Goal: Task Accomplishment & Management: Manage account settings

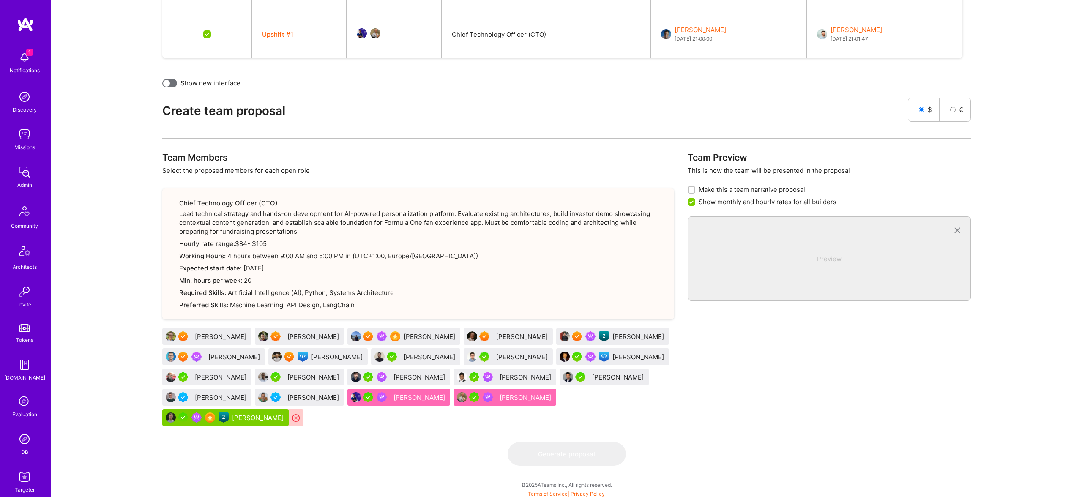
scroll to position [267, 0]
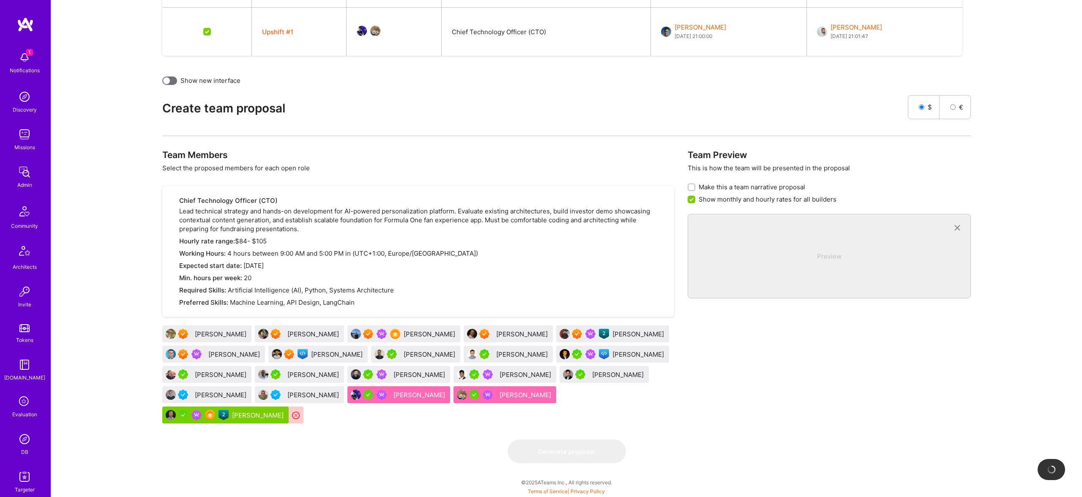
drag, startPoint x: 228, startPoint y: 419, endPoint x: 307, endPoint y: 23, distance: 404.5
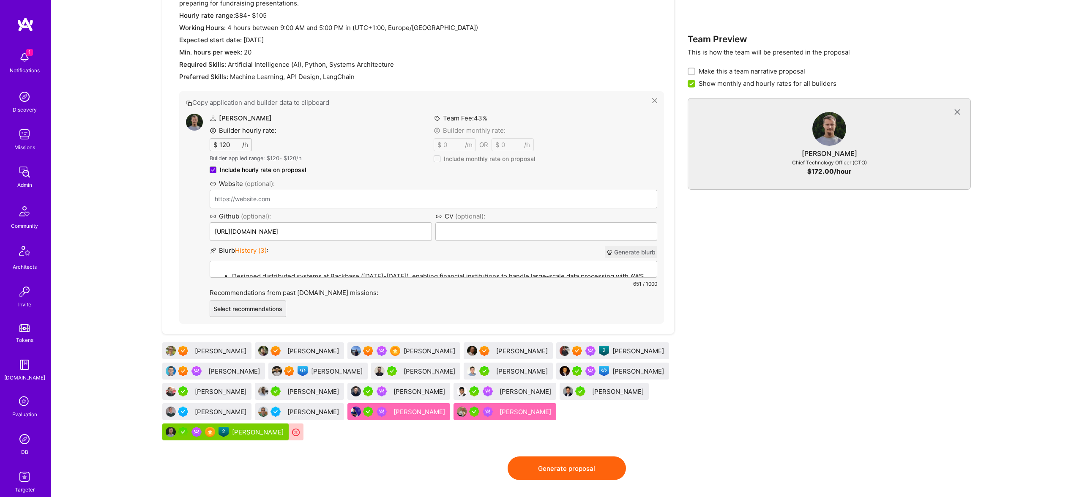
scroll to position [495, 0]
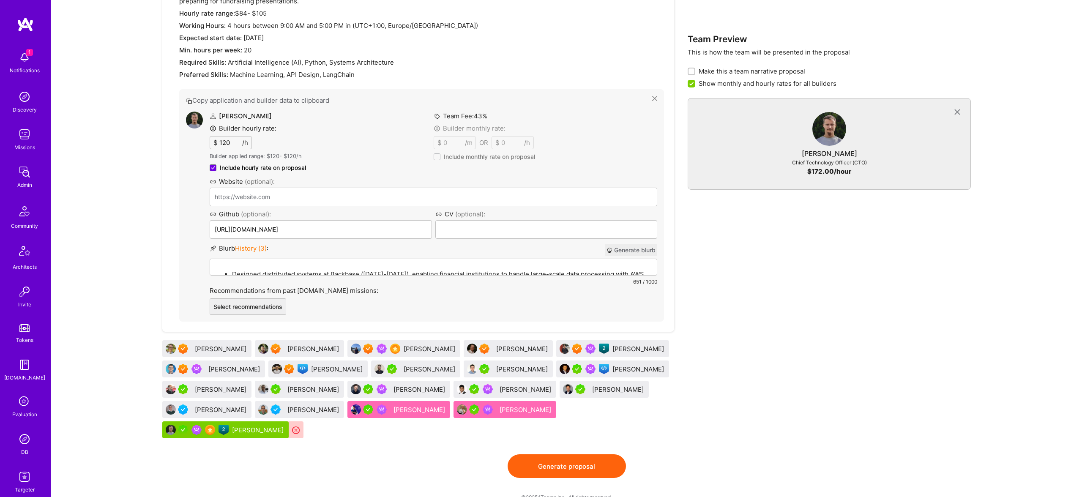
click at [300, 270] on p "Designed distributed systems at Backbase (2019-2021), enabling financial instit…" at bounding box center [442, 274] width 420 height 9
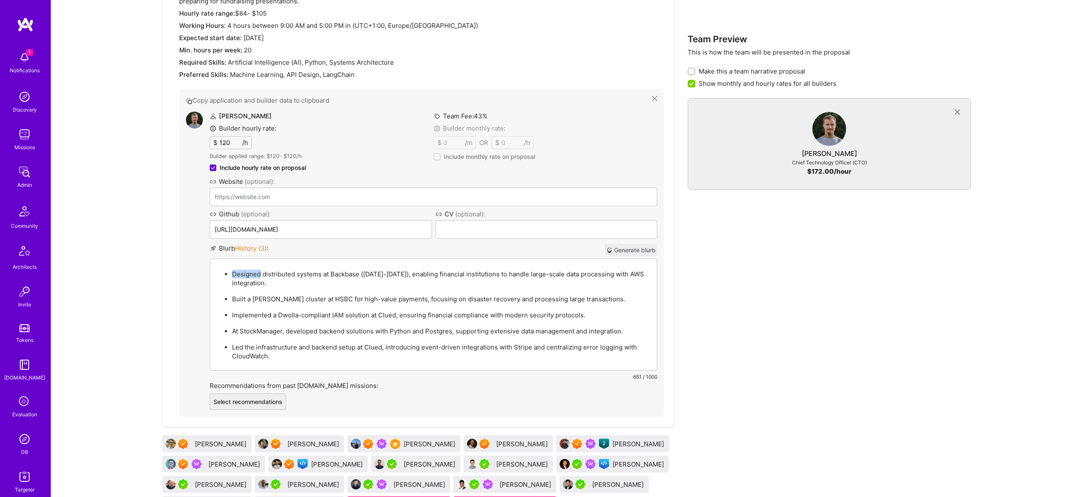
click at [300, 270] on p "Designed distributed systems at Backbase (2019-2021), enabling financial instit…" at bounding box center [442, 279] width 420 height 18
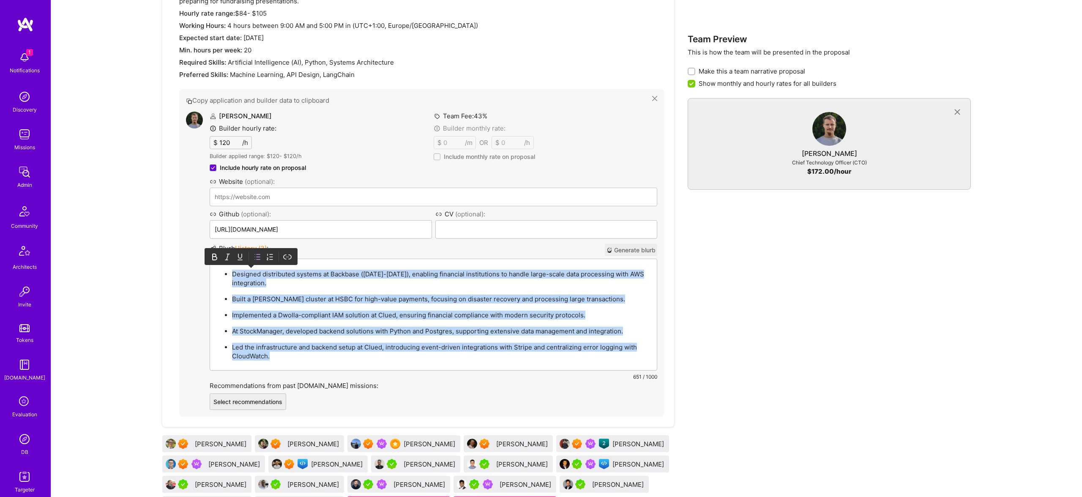
paste div
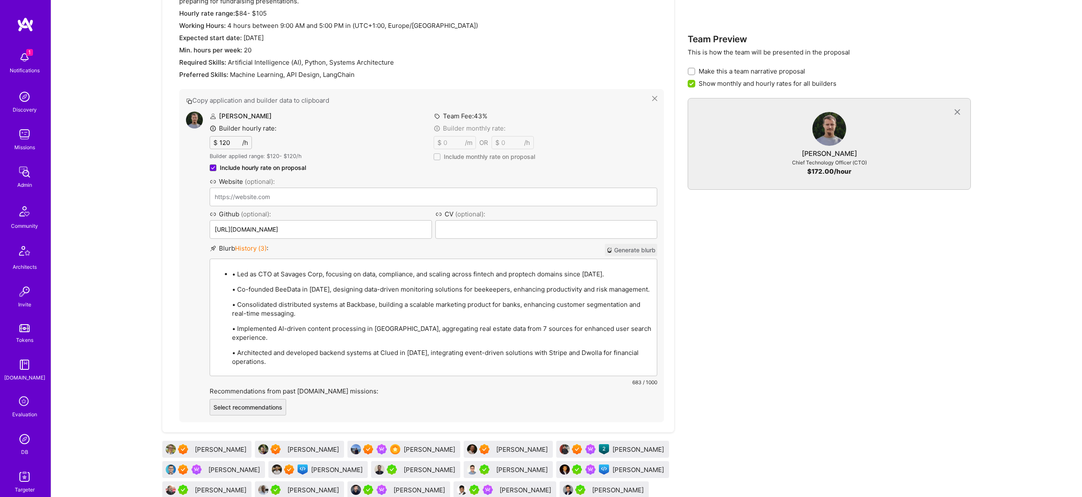
click at [238, 274] on p "• Led as CTO at Savages Corp, focusing on data, compliance, and scaling across …" at bounding box center [442, 274] width 420 height 9
click at [241, 292] on p "• Co-founded BeeData in 2021, designing data-driven monitoring solutions for be…" at bounding box center [442, 289] width 420 height 9
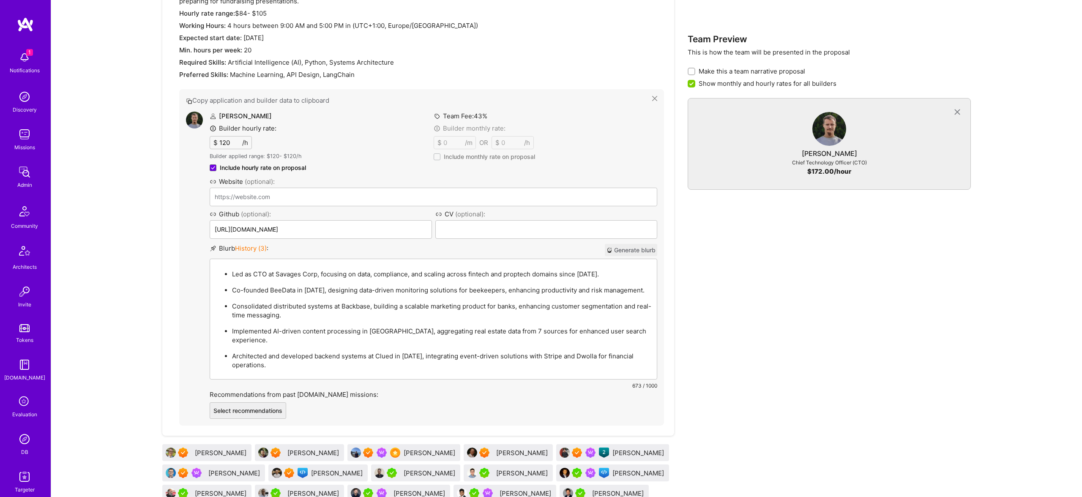
click at [196, 118] on img at bounding box center [194, 120] width 17 height 17
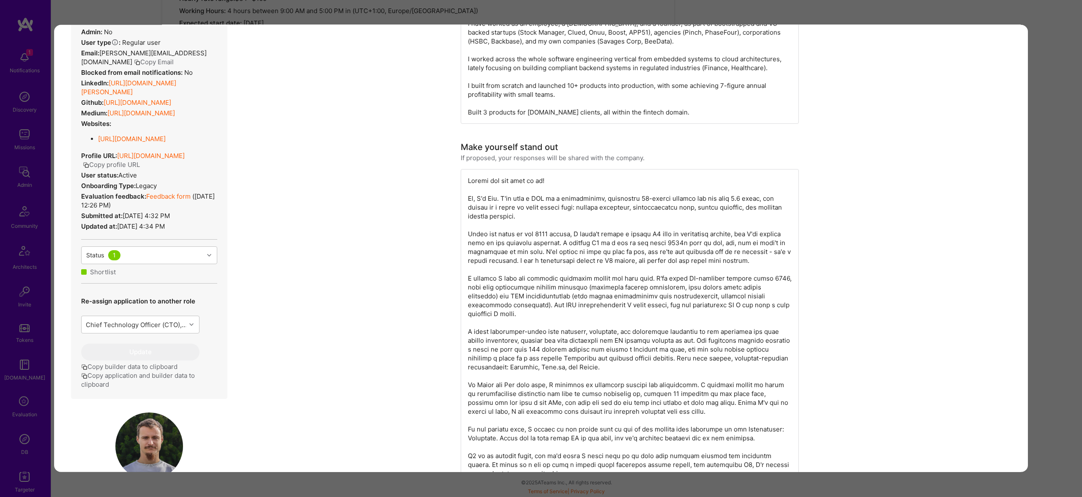
scroll to position [183, 0]
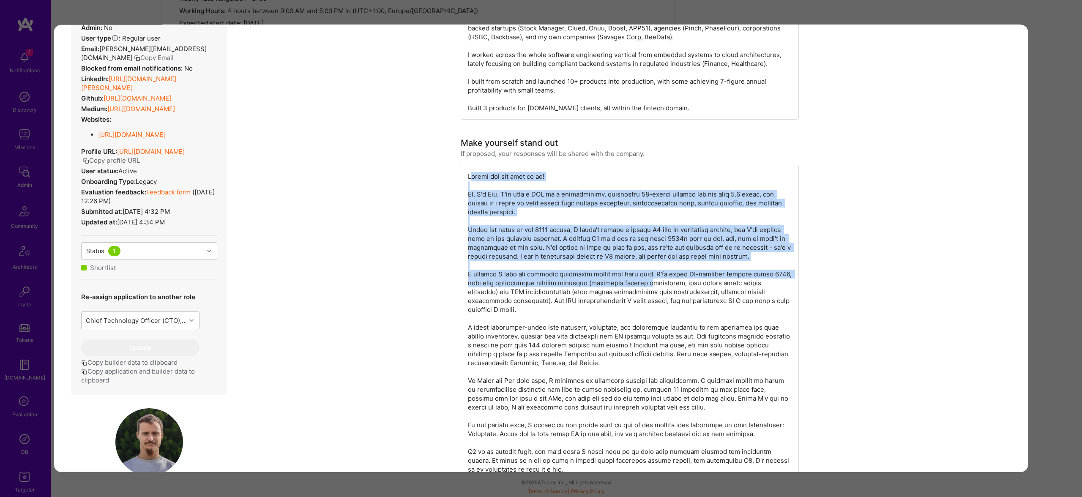
drag, startPoint x: 470, startPoint y: 173, endPoint x: 608, endPoint y: 282, distance: 176.4
click at [612, 284] on div "modal" at bounding box center [630, 354] width 338 height 378
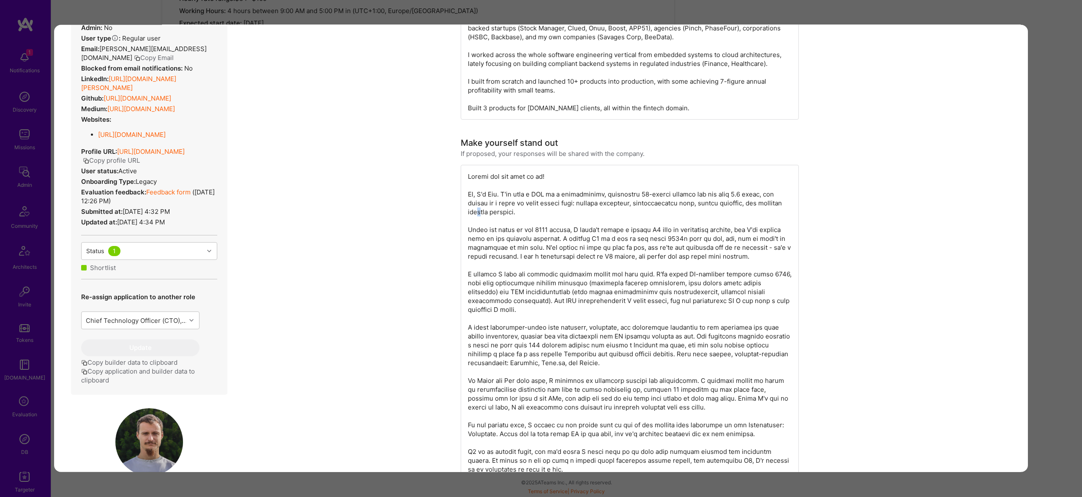
drag, startPoint x: 513, startPoint y: 211, endPoint x: 505, endPoint y: 206, distance: 9.1
click at [509, 208] on div "modal" at bounding box center [630, 354] width 338 height 378
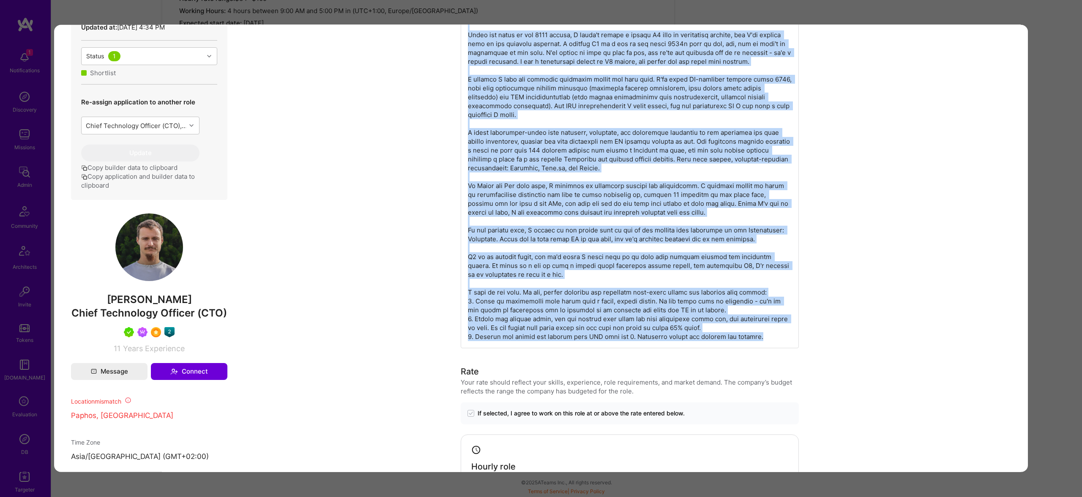
drag, startPoint x: 467, startPoint y: 173, endPoint x: 750, endPoint y: 328, distance: 323.2
click at [750, 331] on div "modal" at bounding box center [630, 159] width 338 height 378
copy div "Lights out and away we go! Hi, I'm Rob. I've been a CTO in a bootstrapped, prof…"
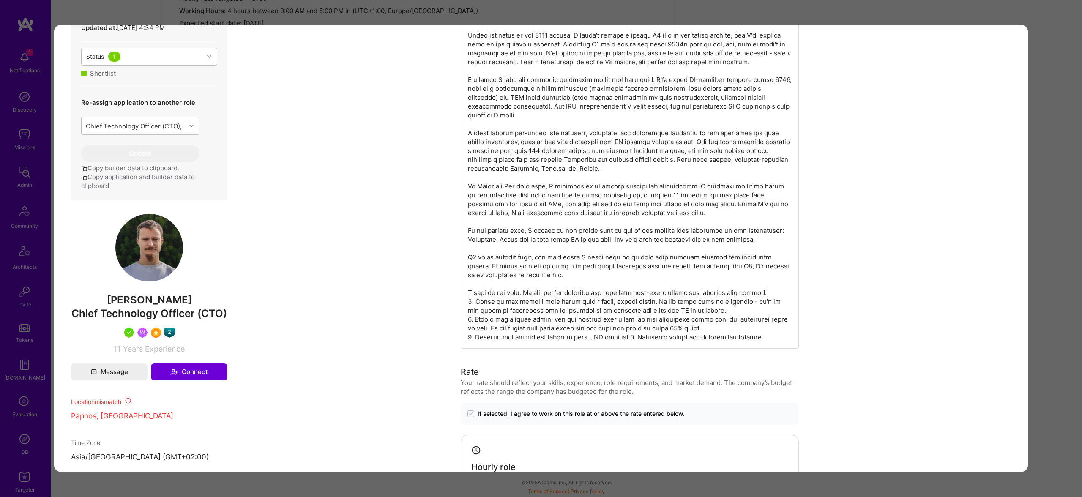
drag, startPoint x: 1064, startPoint y: 203, endPoint x: 1054, endPoint y: 205, distance: 9.9
click at [1064, 203] on div "Builder Missing Requirements Rate $ 84 - $ 105 User set $ 120 - $ 120 The rate …" at bounding box center [541, 248] width 1082 height 497
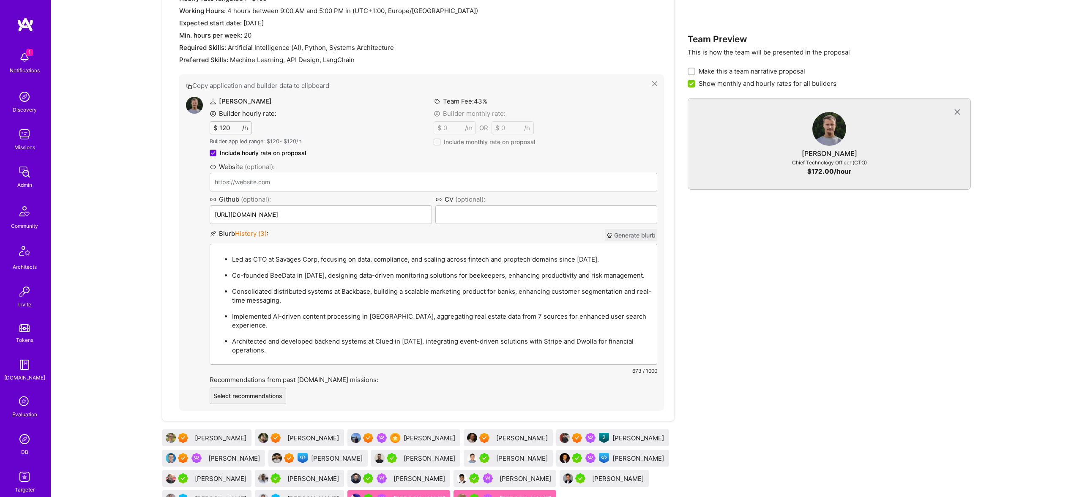
drag, startPoint x: 403, startPoint y: 249, endPoint x: 408, endPoint y: 255, distance: 8.4
click at [406, 252] on div "Led as CTO at Savages Corp, focusing on data, compliance, and scaling across fi…" at bounding box center [433, 304] width 447 height 120
click at [408, 255] on p "Led as CTO at Savages Corp, focusing on data, compliance, and scaling across fi…" at bounding box center [442, 259] width 420 height 9
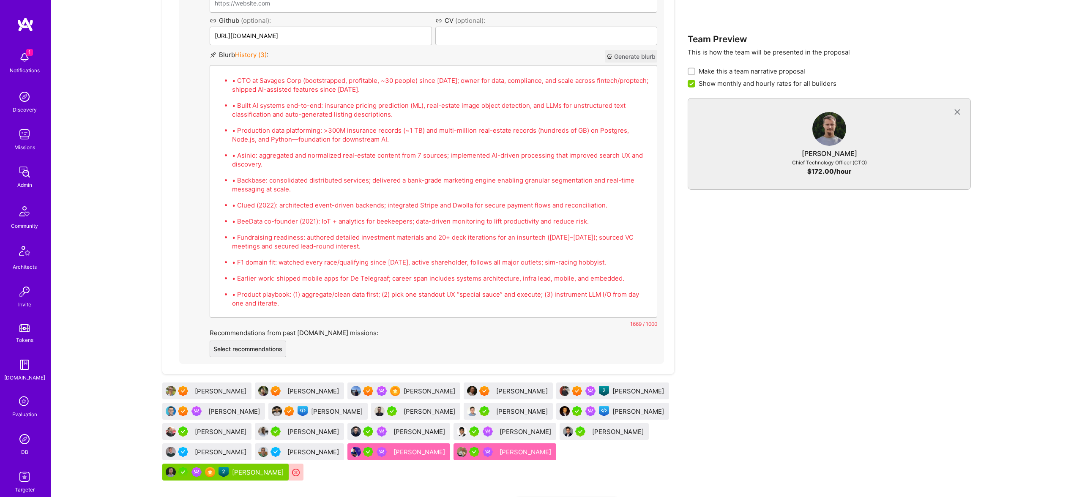
scroll to position [691, 0]
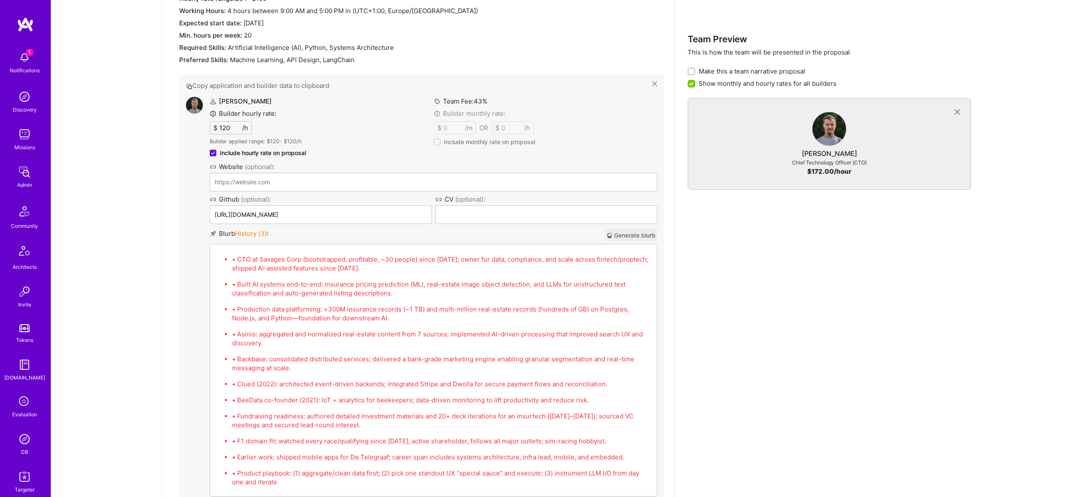
drag, startPoint x: 464, startPoint y: 449, endPoint x: 466, endPoint y: 444, distance: 6.4
click at [464, 449] on ul "• CTO at Savages Corp (bootstrapped, profitable, ~30 people) since 2022; owner …" at bounding box center [433, 370] width 437 height 233
click at [438, 240] on div "Blurb History ( 3 ) : Generate blurb" at bounding box center [434, 237] width 448 height 12
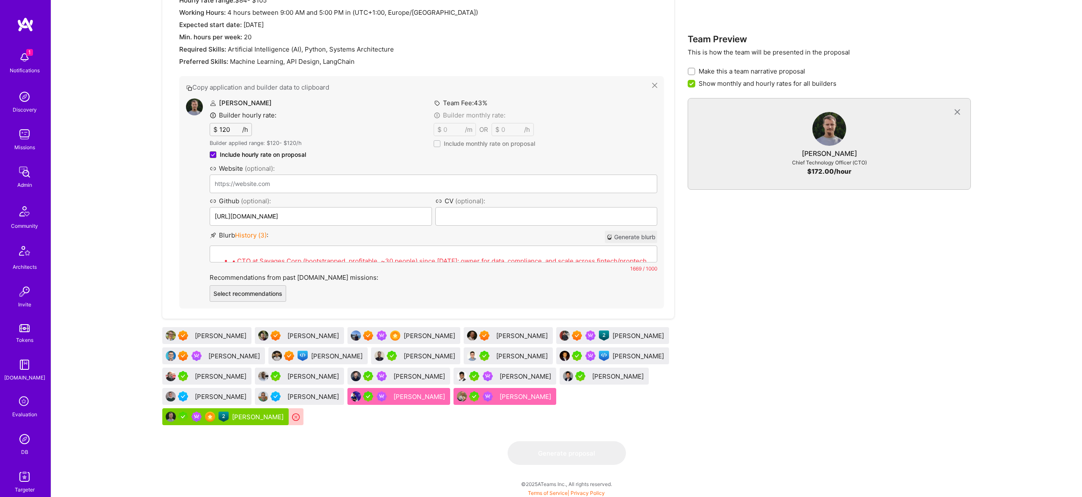
click at [441, 267] on div "1669 / 1000" at bounding box center [434, 268] width 448 height 9
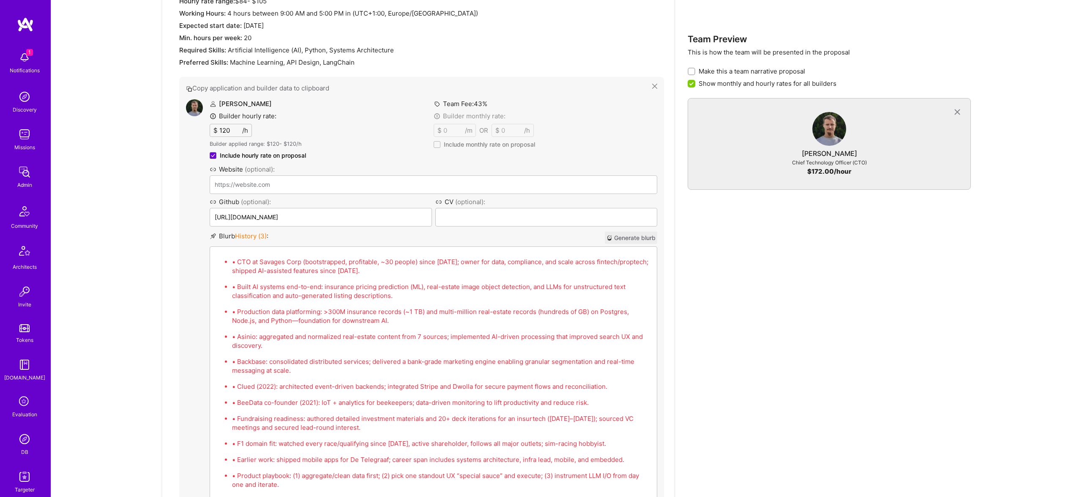
click at [444, 257] on p "• CTO at Savages Corp (bootstrapped, profitable, ~30 people) since 2022; owner …" at bounding box center [442, 266] width 420 height 18
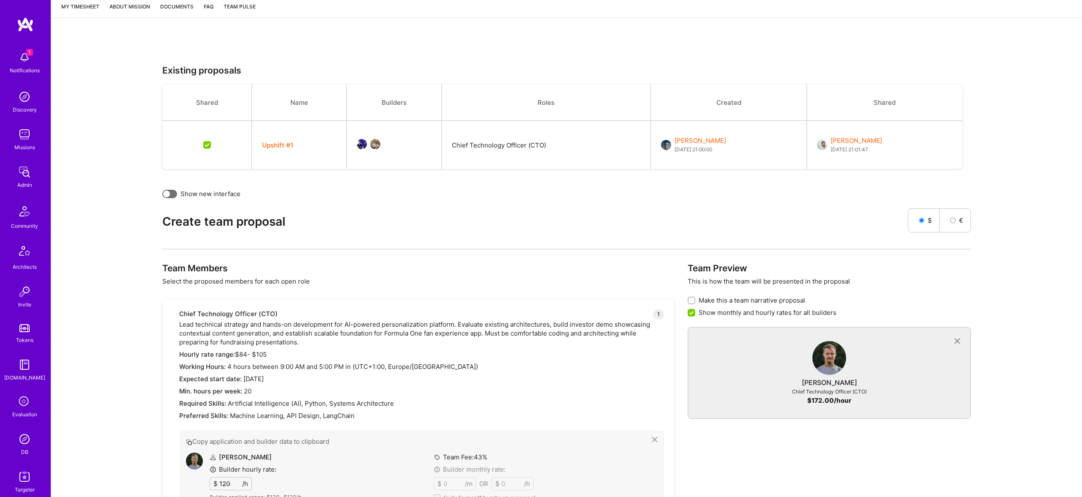
scroll to position [0, 0]
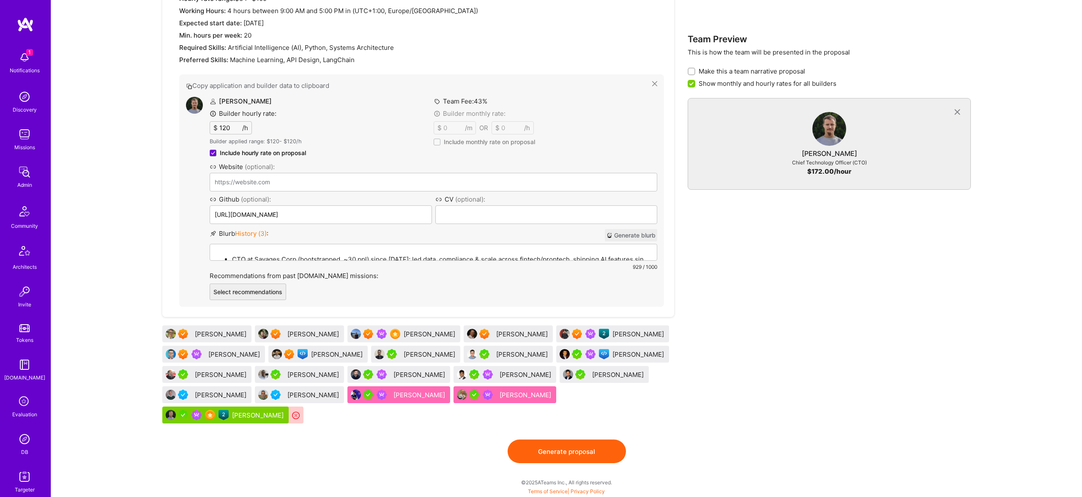
click at [581, 458] on button "Generate proposal" at bounding box center [567, 452] width 118 height 24
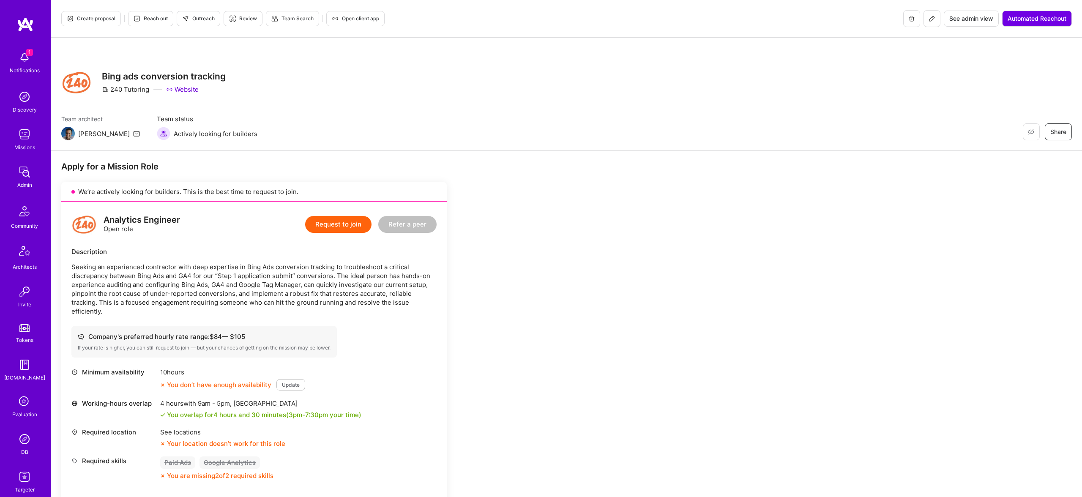
click at [929, 21] on icon at bounding box center [932, 18] width 7 height 7
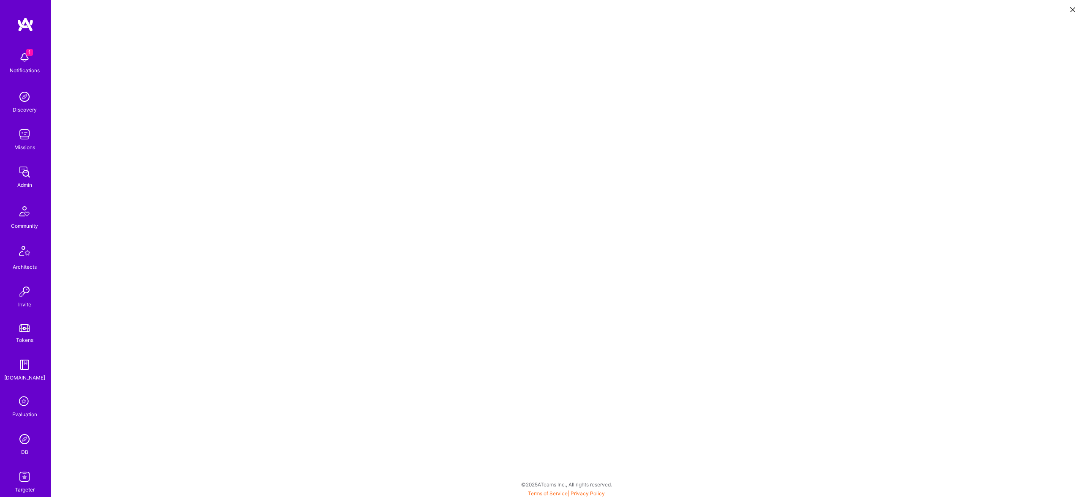
click at [1076, 8] on button at bounding box center [1073, 9] width 10 height 14
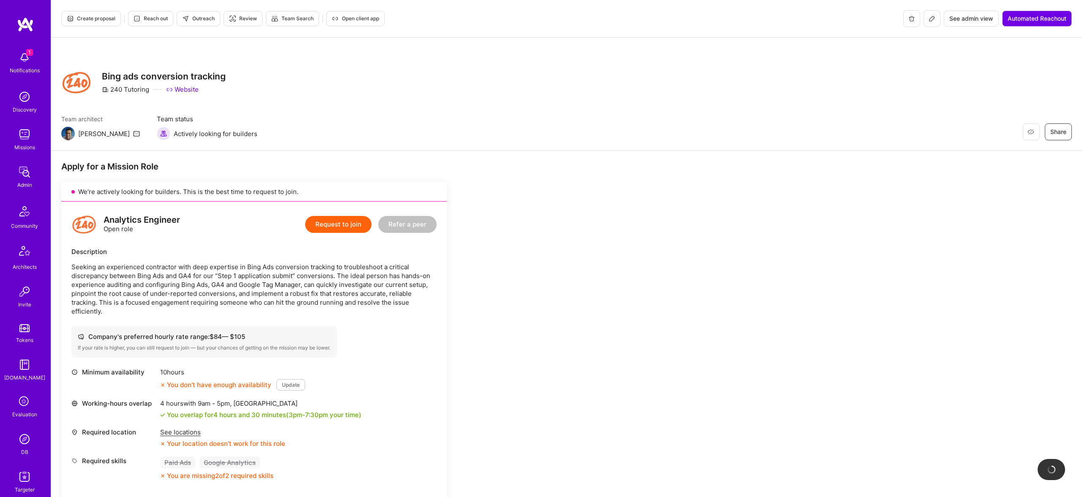
scroll to position [386, 0]
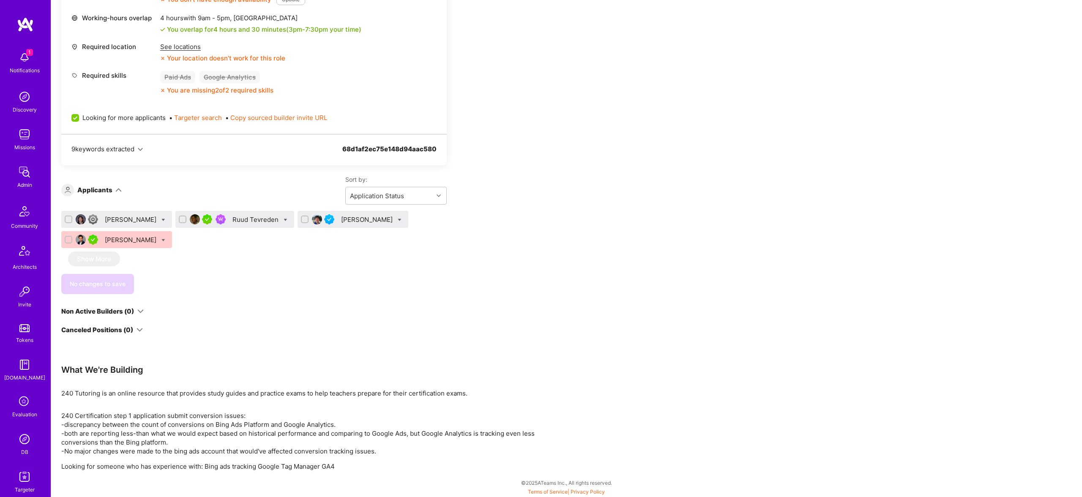
click at [115, 218] on div "Helena Wu" at bounding box center [131, 219] width 53 height 9
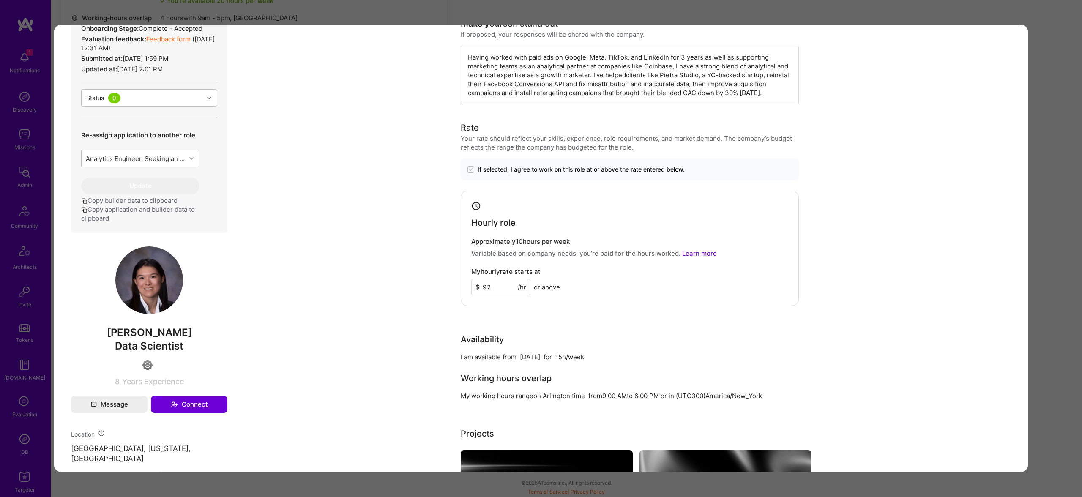
scroll to position [225, 0]
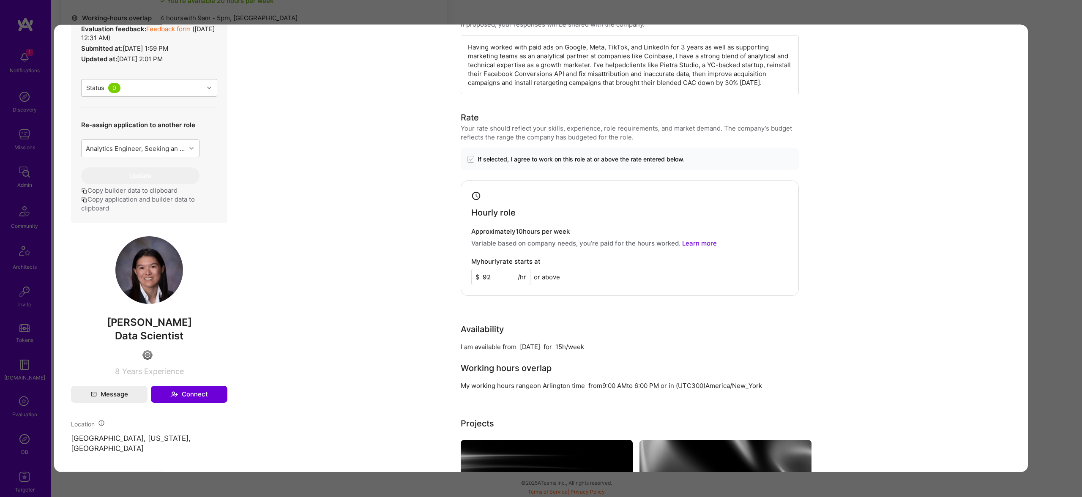
click at [1056, 149] on div "Application 1 of 4 Evaluation scores Expertise level Good Interpersonal skills …" at bounding box center [541, 248] width 1082 height 497
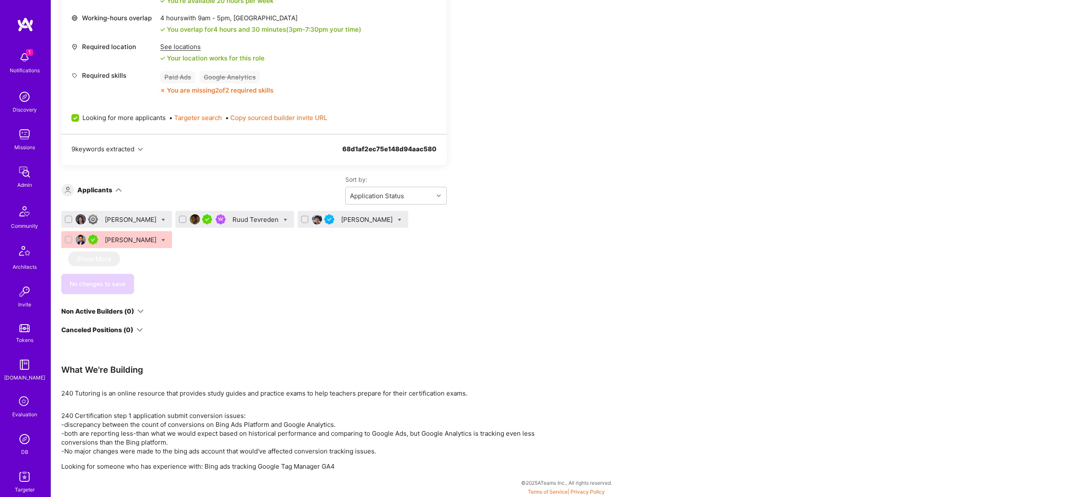
click at [162, 218] on icon at bounding box center [164, 220] width 4 height 4
checkbox input "true"
click at [126, 214] on div "Helena Wu Not Selected Not selected Skills mismatch Location mismatch Availabil…" at bounding box center [116, 219] width 111 height 17
click at [110, 218] on div "Helena Wu" at bounding box center [131, 219] width 53 height 9
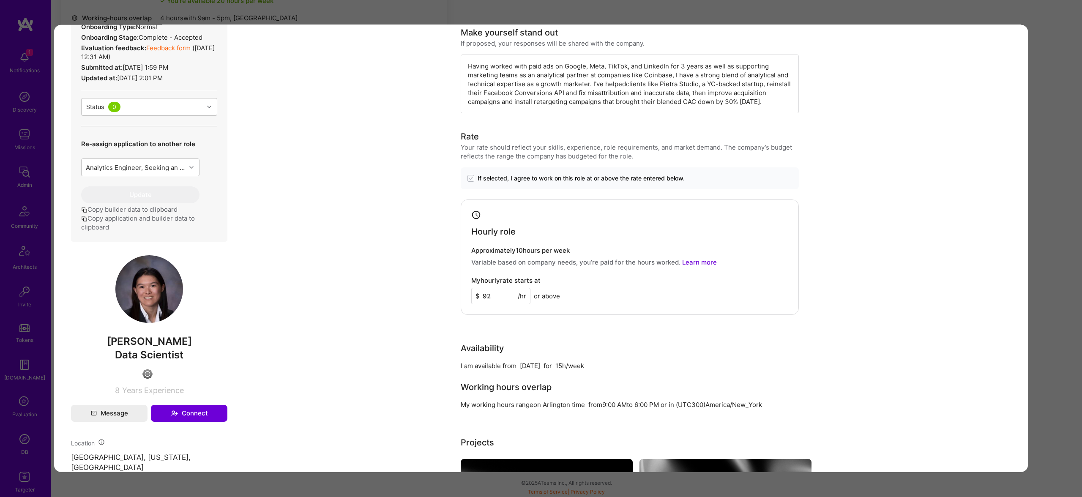
scroll to position [204, 0]
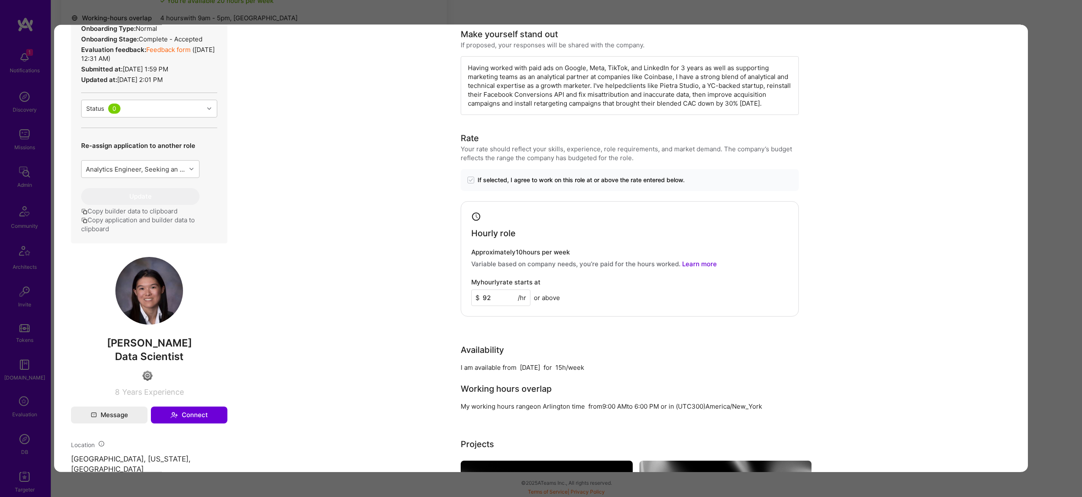
click at [1044, 142] on div "Application 1 of 4 Evaluation scores Expertise level Good Interpersonal skills …" at bounding box center [541, 248] width 1082 height 497
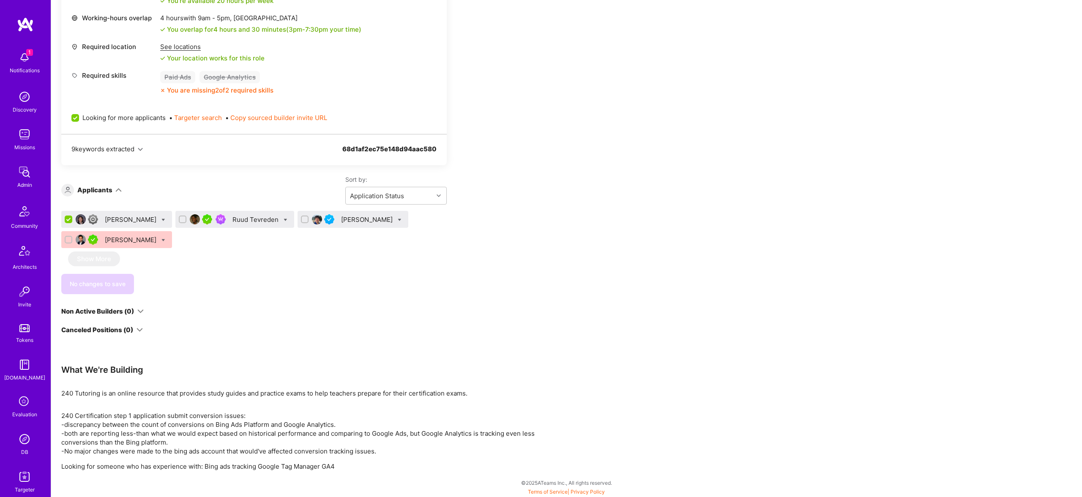
click at [162, 221] on icon at bounding box center [164, 220] width 4 height 4
click at [116, 220] on div "Helena Wu" at bounding box center [131, 219] width 53 height 9
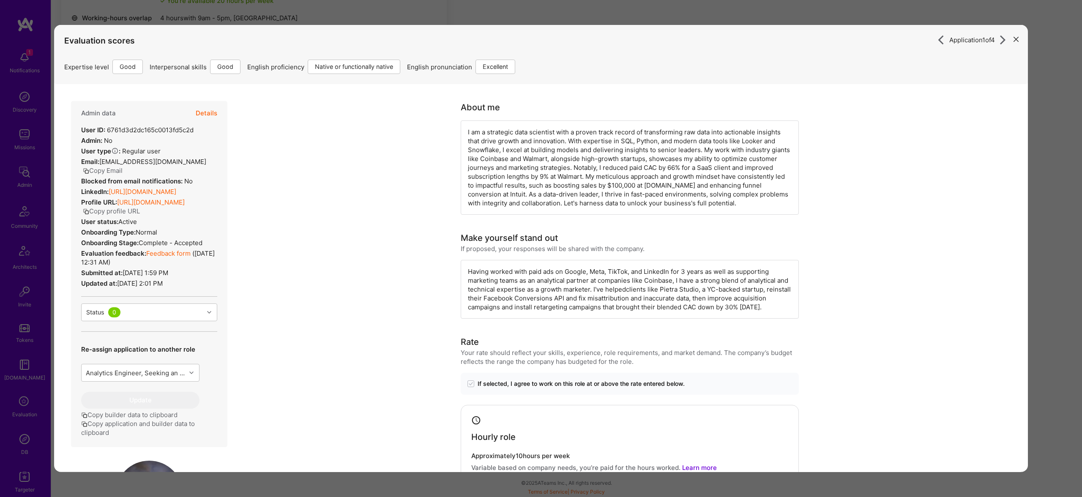
click at [226, 106] on div "Admin data Details User ID: 6761d3d2dc165c0013fd5c2d Admin: No User type Regula…" at bounding box center [149, 274] width 156 height 346
click at [221, 110] on div "Admin data Details User ID: 6761d3d2dc165c0013fd5c2d Admin: No User type Regula…" at bounding box center [149, 274] width 156 height 346
click at [214, 114] on button "Details" at bounding box center [207, 113] width 22 height 25
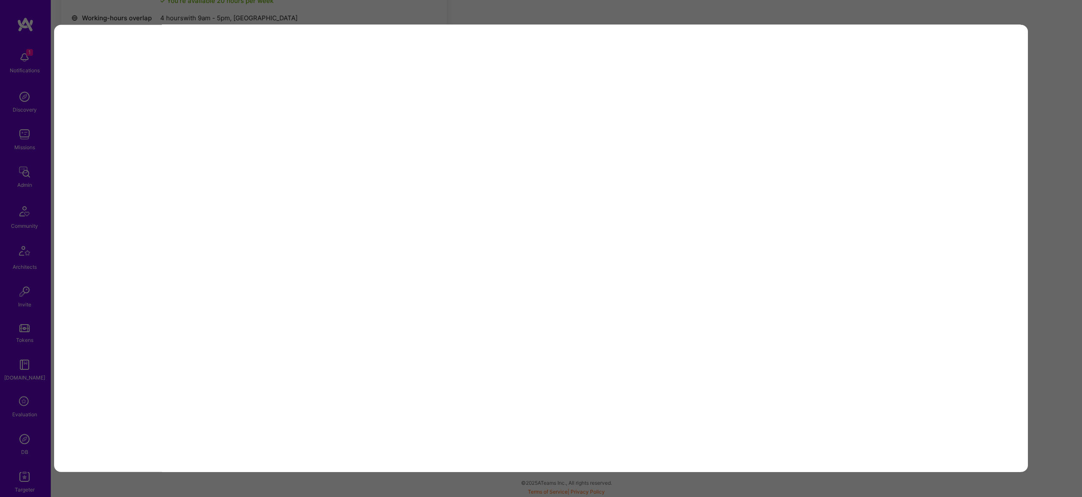
select select "Right Now"
select select "4"
select select "7"
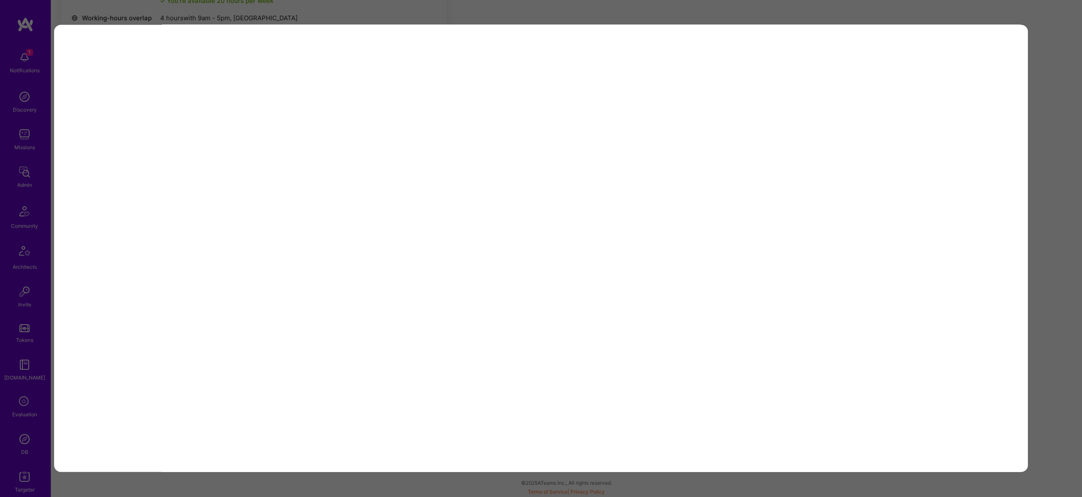
select select "US"
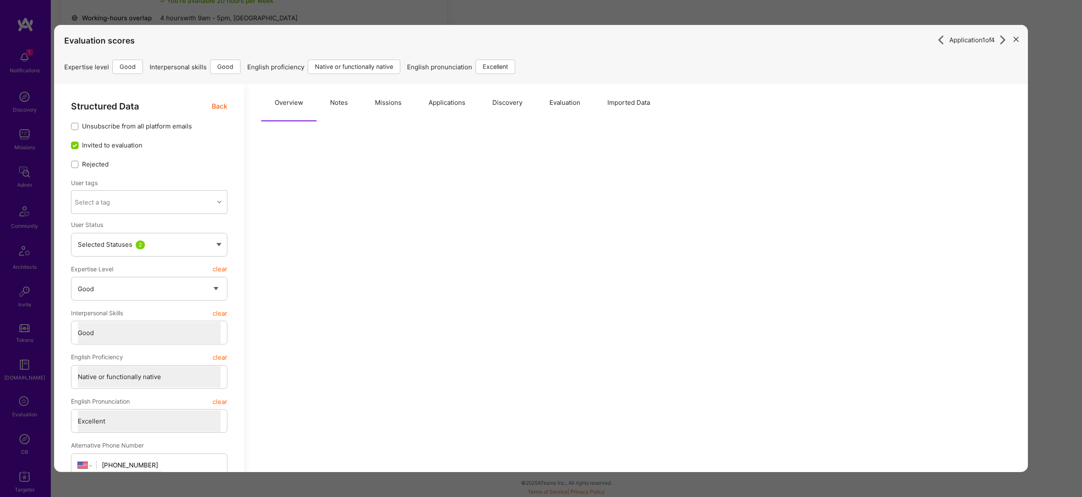
click at [326, 104] on button "Notes" at bounding box center [339, 102] width 45 height 37
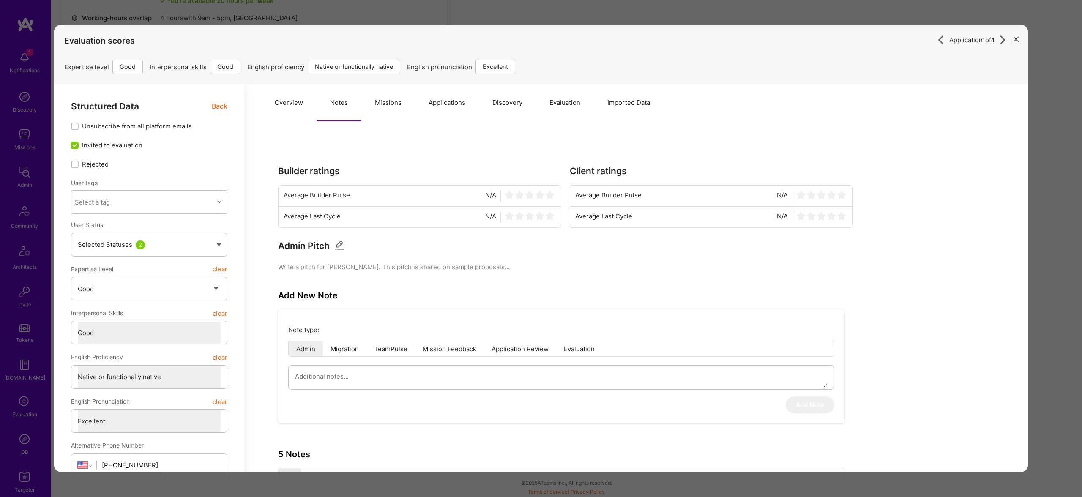
click at [392, 106] on button "Missions" at bounding box center [388, 102] width 54 height 37
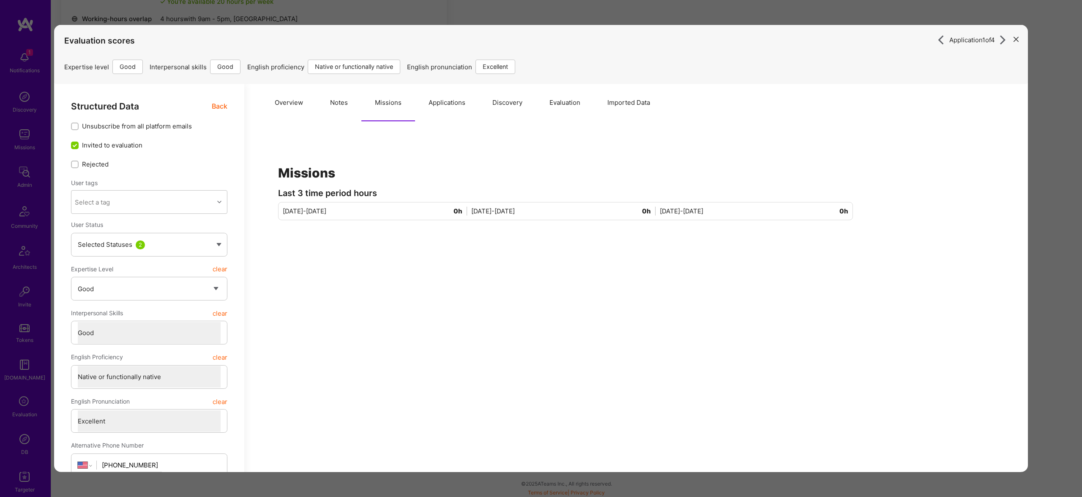
click at [357, 104] on button "Notes" at bounding box center [339, 102] width 45 height 37
type textarea "x"
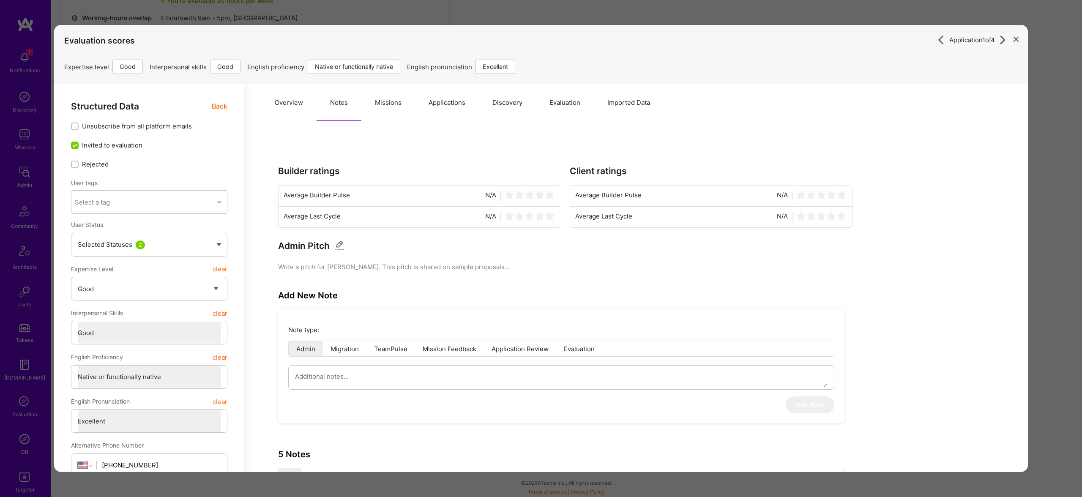
click at [641, 95] on button "Imported Data" at bounding box center [629, 102] width 70 height 37
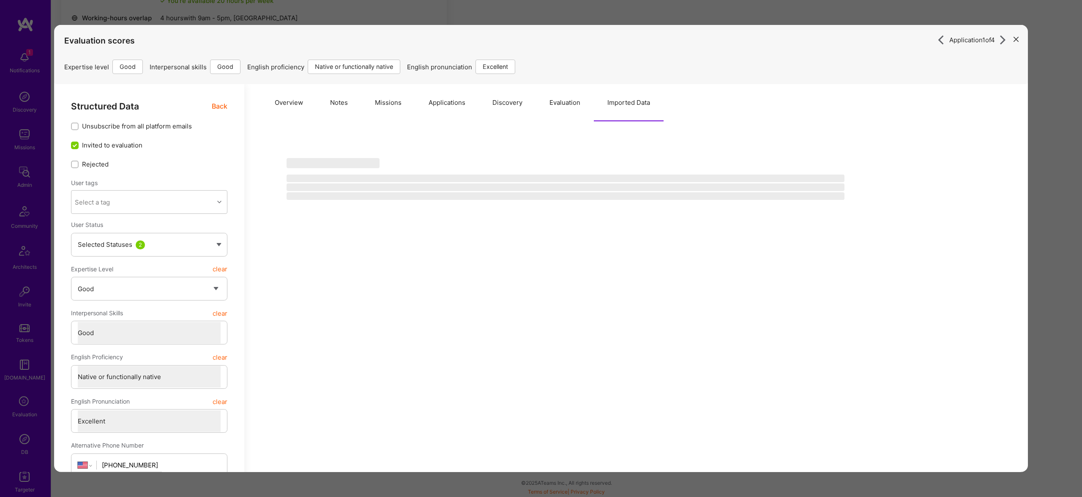
drag, startPoint x: 539, startPoint y: 91, endPoint x: 546, endPoint y: 98, distance: 9.6
click at [539, 92] on button "Evaluation" at bounding box center [565, 102] width 58 height 37
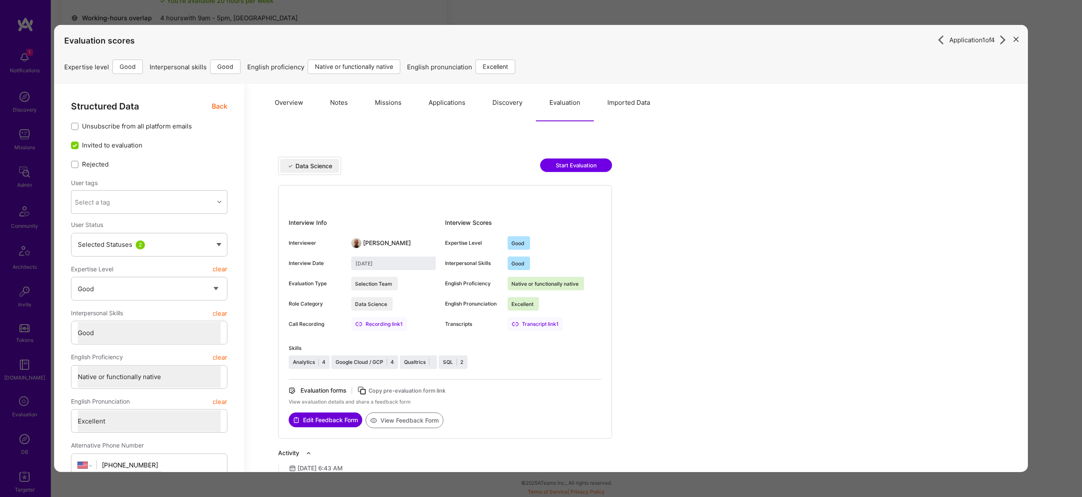
click at [548, 99] on button "Evaluation" at bounding box center [565, 102] width 58 height 37
click at [405, 25] on div "Evaluation scores Expertise level Good Interpersonal skills Good English profic…" at bounding box center [541, 49] width 954 height 49
click at [401, 19] on div "Application 1 of 4 Evaluation scores Expertise level Good Interpersonal skills …" at bounding box center [541, 248] width 1082 height 497
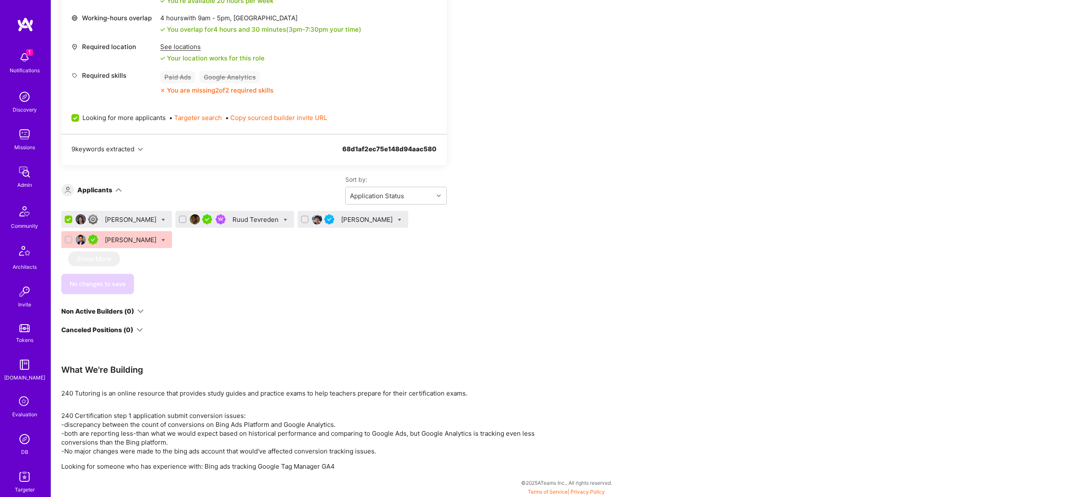
click at [146, 219] on div "Helena Wu" at bounding box center [116, 219] width 111 height 17
click at [162, 220] on icon at bounding box center [164, 220] width 4 height 4
click at [284, 219] on icon at bounding box center [286, 220] width 4 height 4
checkbox input "true"
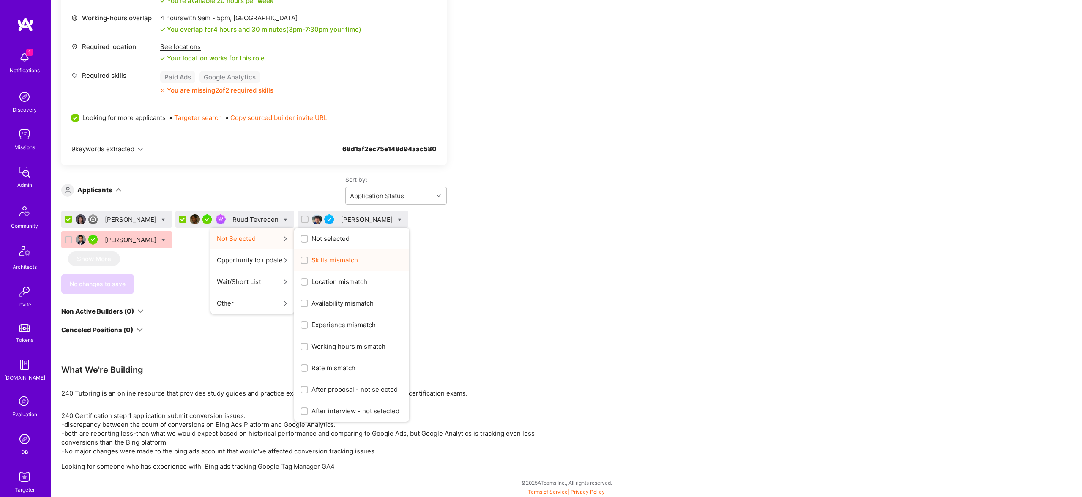
click at [329, 259] on span "Skills mismatch" at bounding box center [335, 260] width 47 height 9
click at [308, 259] on input "Skills mismatch" at bounding box center [305, 261] width 6 height 6
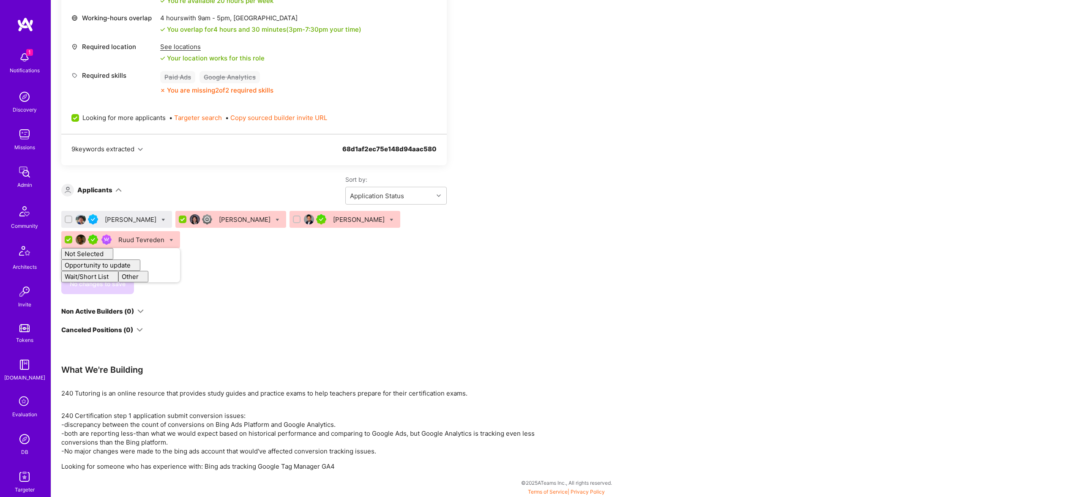
checkbox input "false"
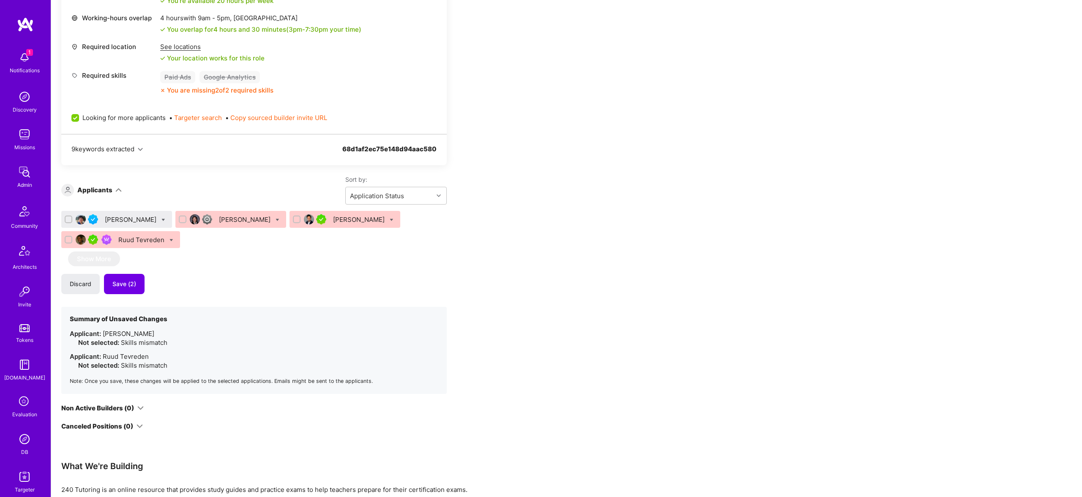
drag, startPoint x: 323, startPoint y: 288, endPoint x: 182, endPoint y: 236, distance: 149.9
click at [322, 288] on div "Discard Save (2)" at bounding box center [254, 284] width 386 height 20
click at [162, 220] on icon at bounding box center [164, 220] width 4 height 4
checkbox input "true"
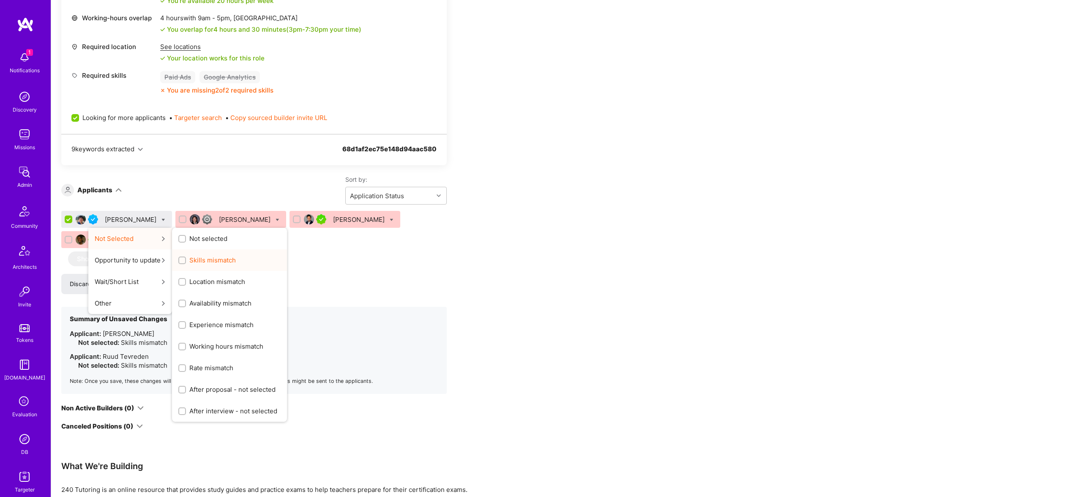
click at [216, 257] on span "Skills mismatch" at bounding box center [212, 260] width 47 height 9
click at [186, 258] on input "Skills mismatch" at bounding box center [183, 261] width 6 height 6
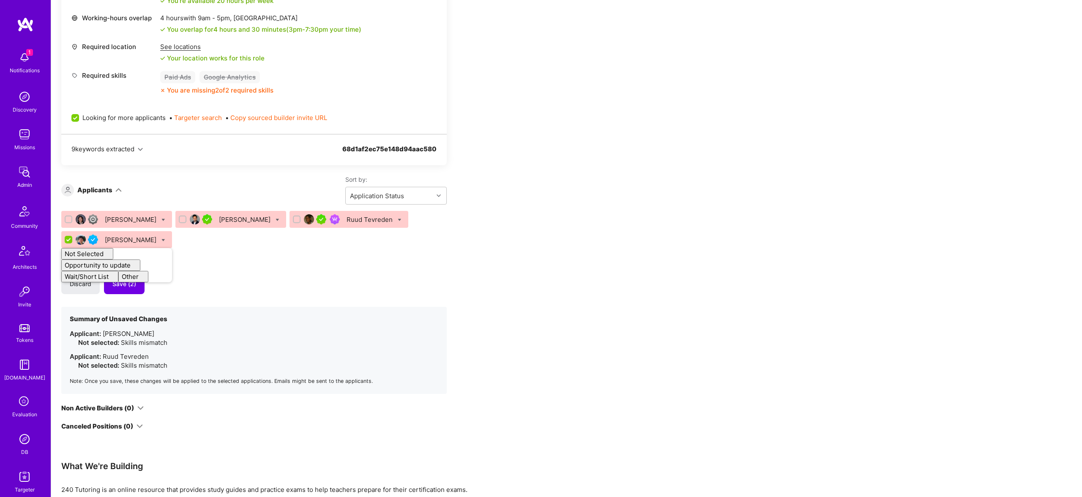
checkbox input "false"
click at [162, 220] on icon at bounding box center [164, 220] width 4 height 4
checkbox input "true"
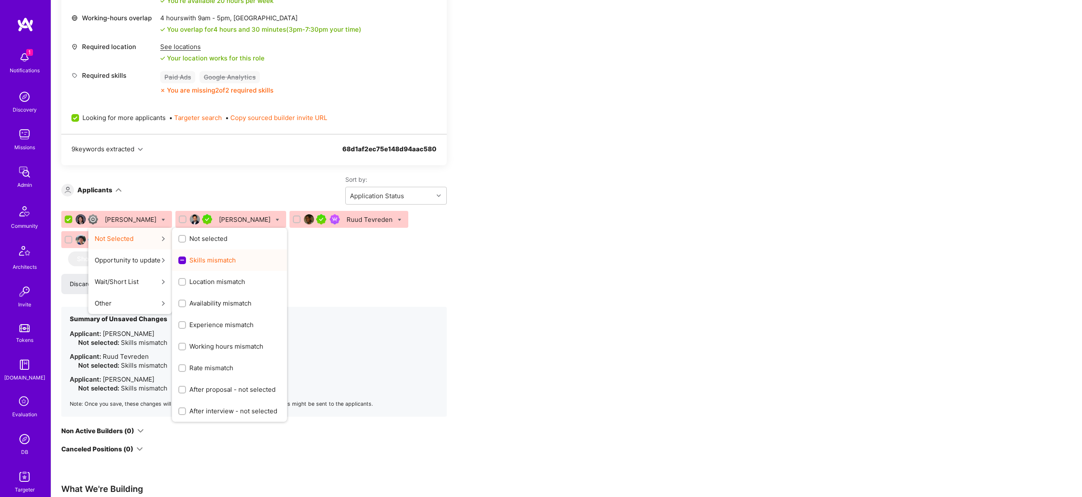
click at [178, 259] on label "Skills mismatch" at bounding box center [207, 260] width 58 height 9
click at [179, 259] on input "Skills mismatch" at bounding box center [183, 261] width 8 height 8
checkbox input "false"
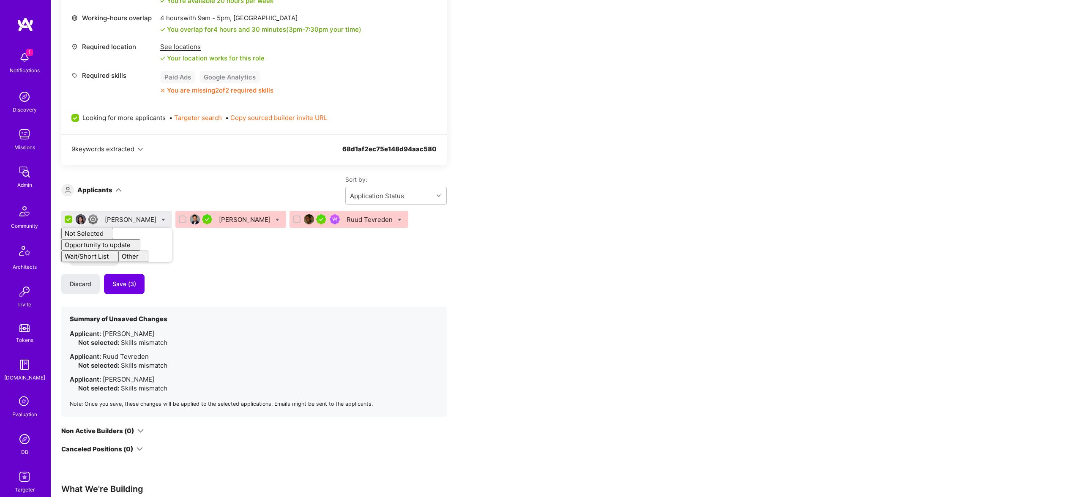
checkbox input "false"
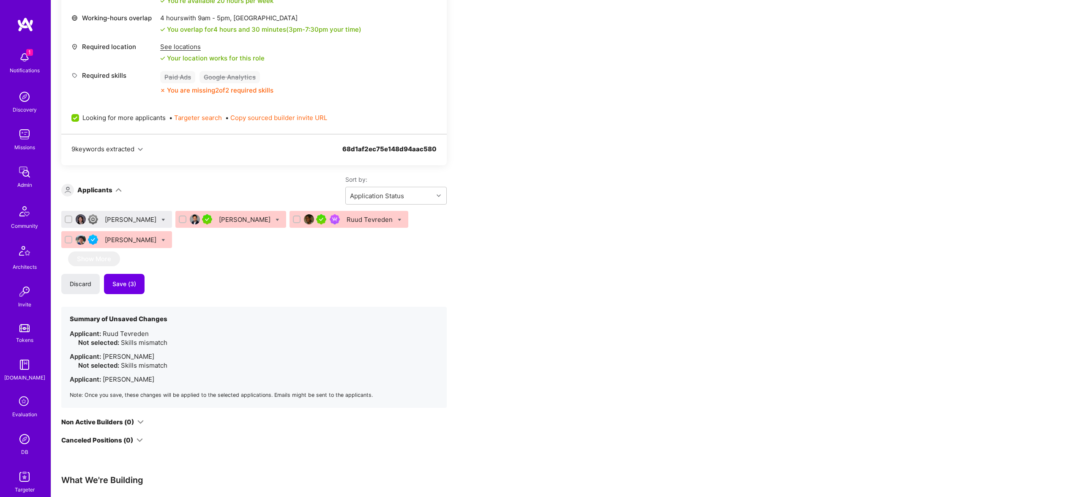
drag, startPoint x: 367, startPoint y: 259, endPoint x: 172, endPoint y: 259, distance: 194.9
click at [365, 259] on div "Helena Wu Adil Mubeen Ruud Tevreden Maurizio Morri Show More Discard Save (3) S…" at bounding box center [254, 309] width 386 height 197
click at [130, 283] on span "Save (3)" at bounding box center [124, 284] width 24 height 8
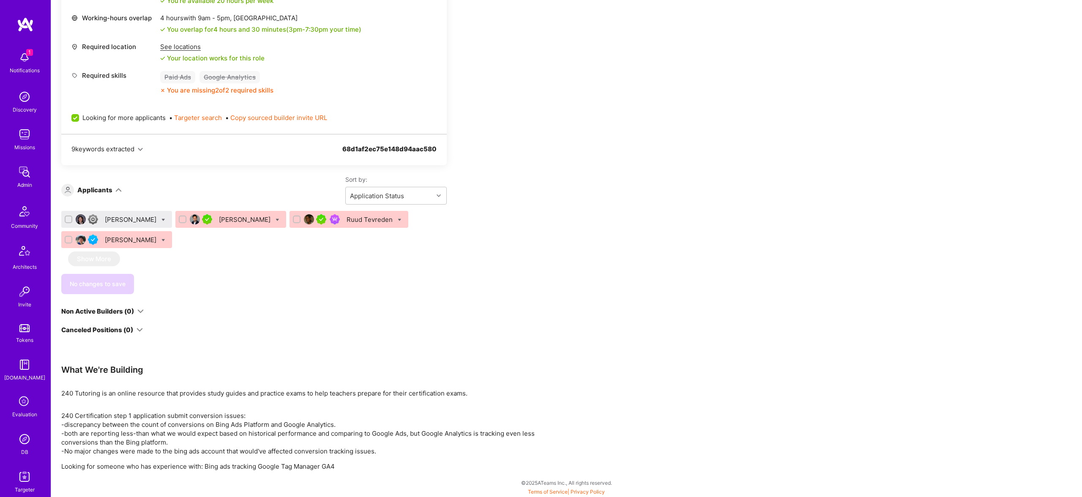
scroll to position [0, 0]
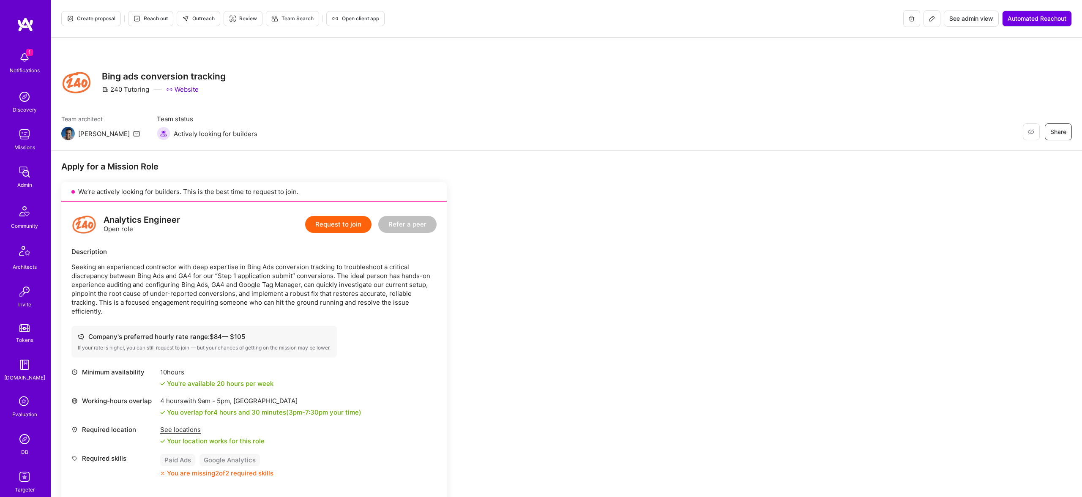
click at [99, 23] on button "Create proposal" at bounding box center [91, 18] width 60 height 15
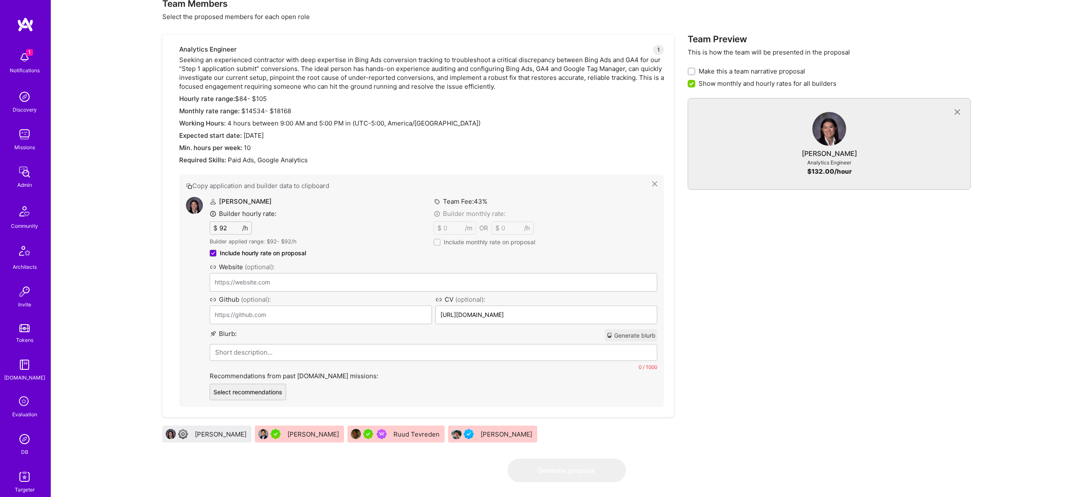
scroll to position [307, 0]
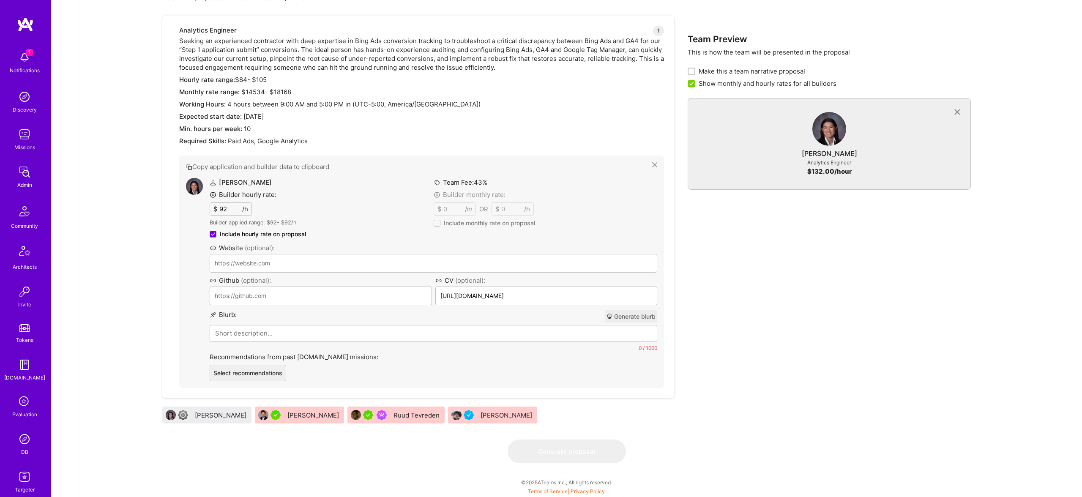
click at [200, 415] on div "Helena Wu" at bounding box center [221, 415] width 53 height 9
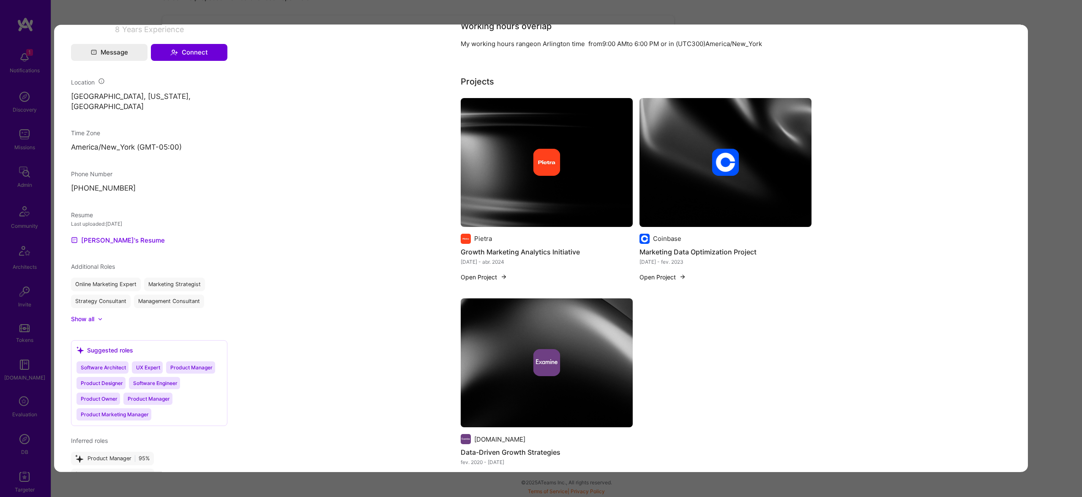
scroll to position [572, 0]
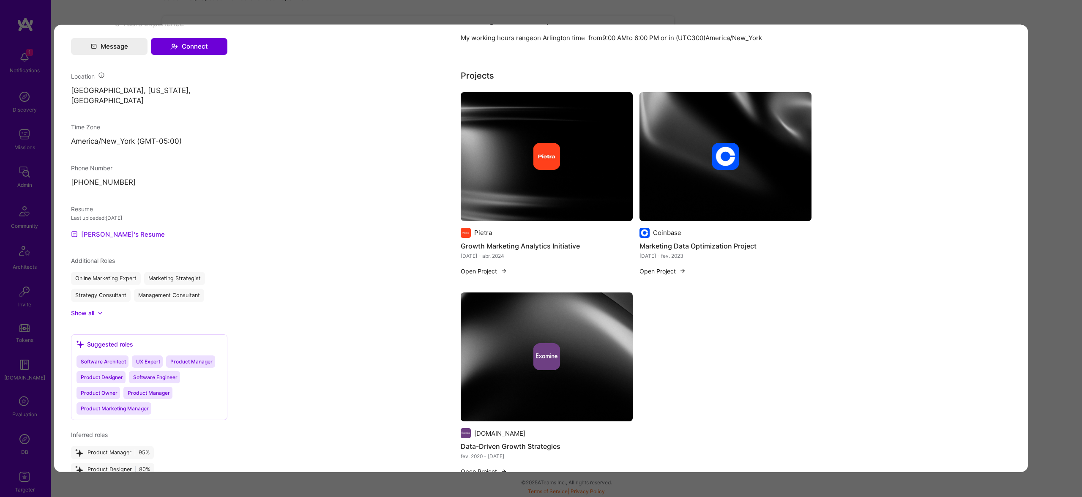
drag, startPoint x: 131, startPoint y: 212, endPoint x: 126, endPoint y: 220, distance: 9.7
click at [130, 216] on div "Resume Last uploaded: Sep 29, 2025 Helena's Resume" at bounding box center [149, 222] width 156 height 35
click at [124, 229] on link "Helena's Resume" at bounding box center [118, 234] width 94 height 10
click at [496, 12] on div "Evaluation scores Expertise level Good Interpersonal skills Good English profic…" at bounding box center [541, 248] width 1082 height 497
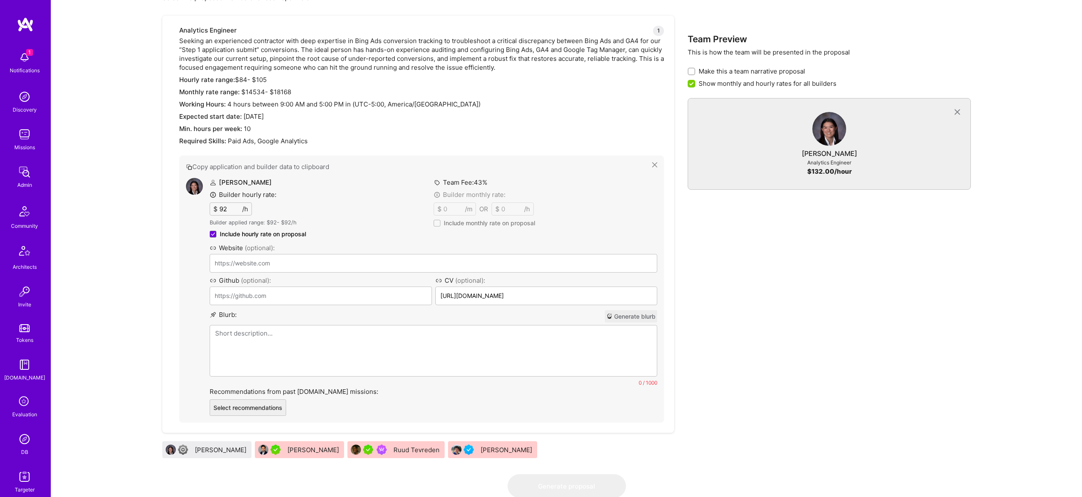
click at [338, 334] on p at bounding box center [433, 333] width 437 height 9
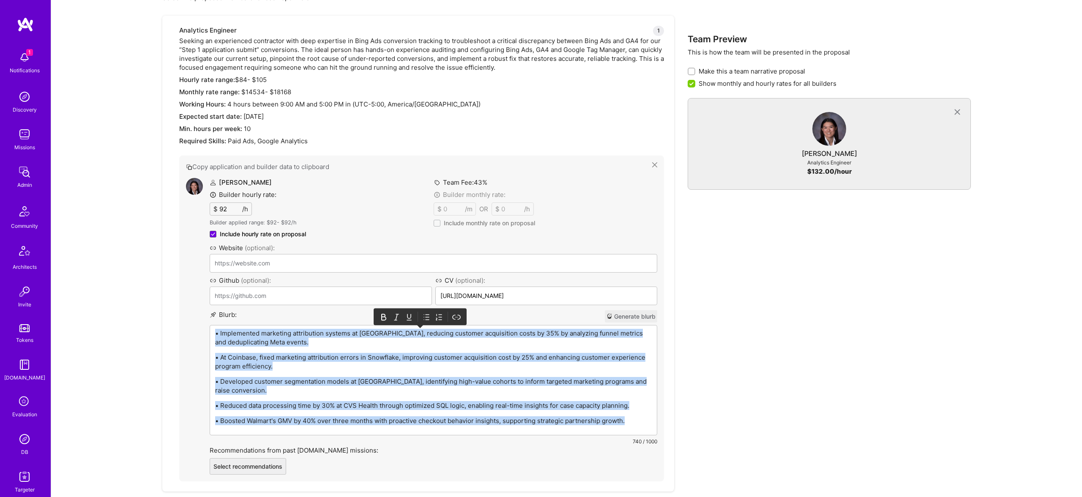
click at [426, 320] on icon at bounding box center [426, 317] width 8 height 8
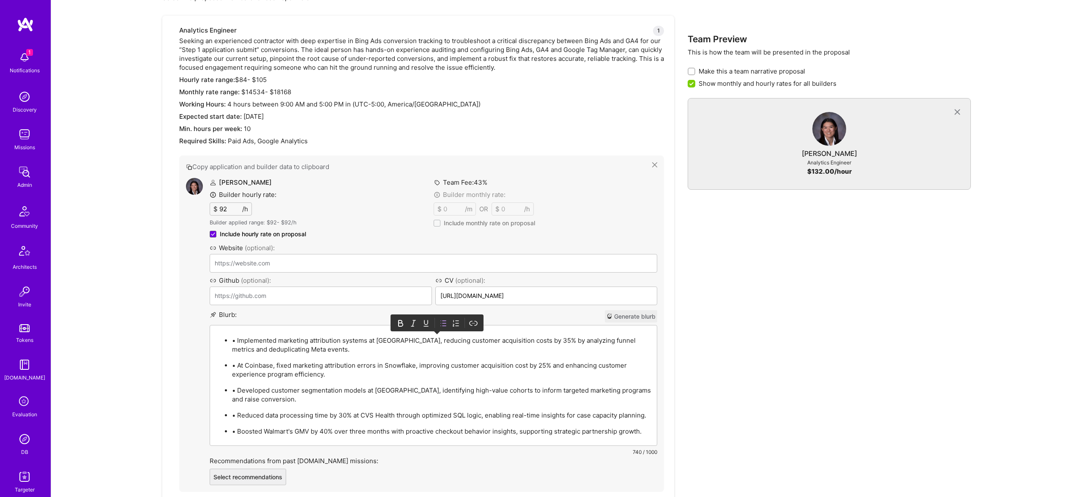
click at [235, 342] on p "• Implemented marketing attribution systems at Pietra Studio, reducing customer…" at bounding box center [442, 345] width 420 height 18
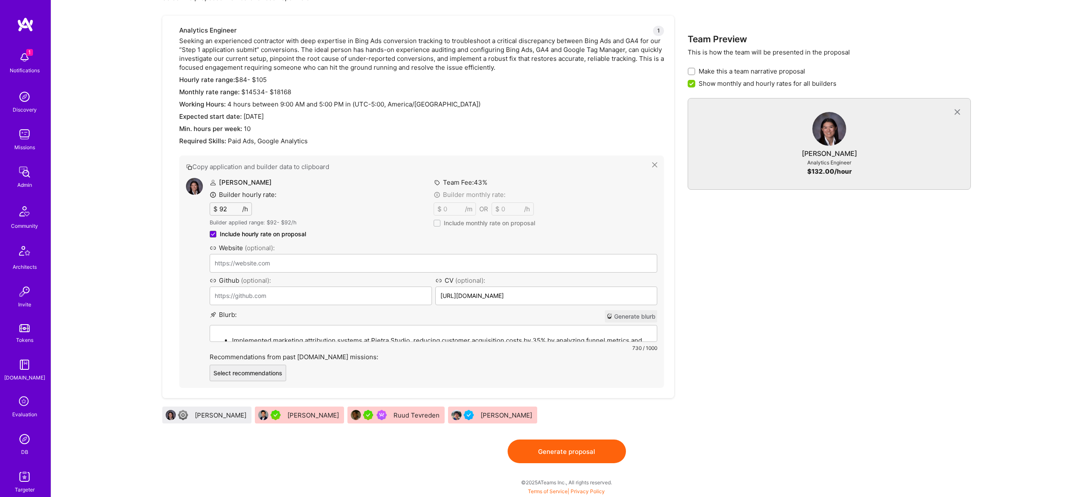
click at [548, 453] on button "Generate proposal" at bounding box center [567, 452] width 118 height 24
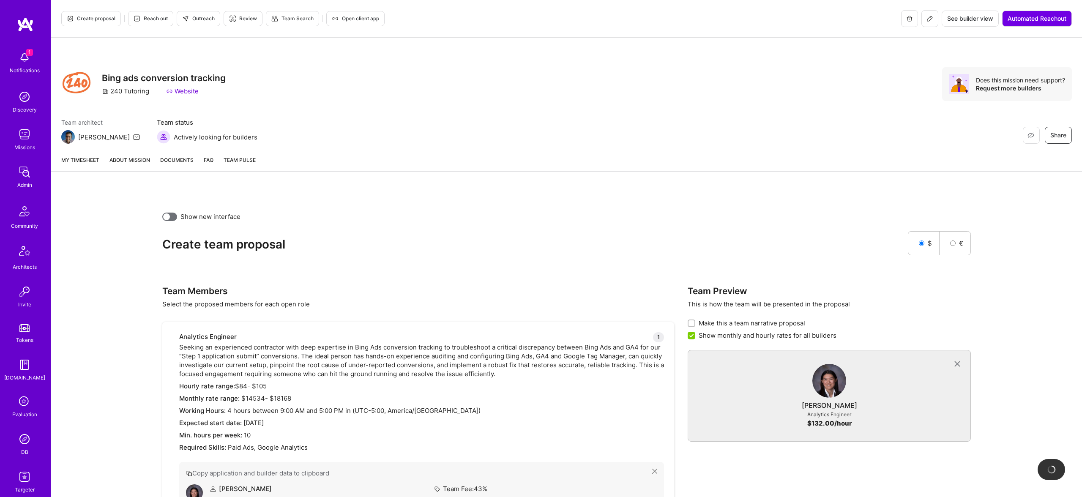
click at [131, 160] on link "About Mission" at bounding box center [130, 164] width 41 height 16
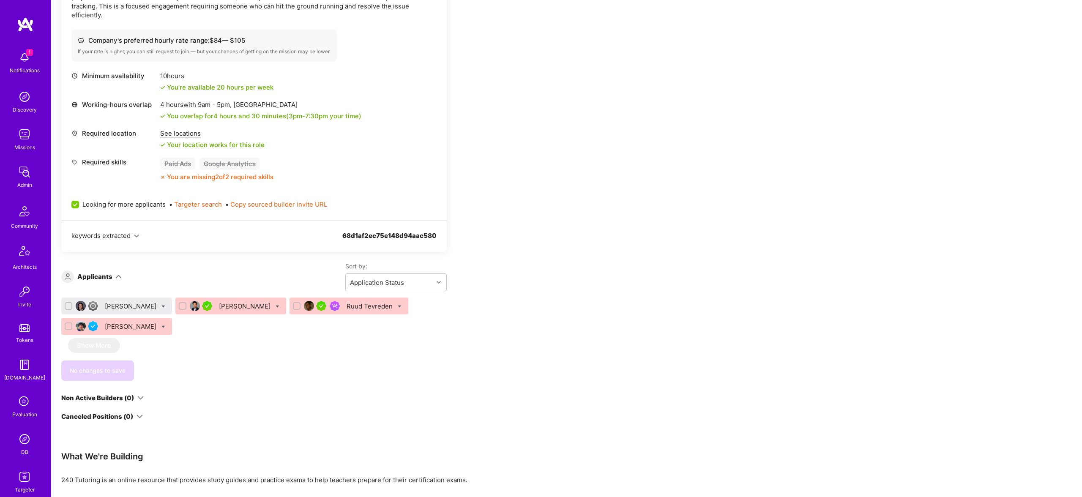
scroll to position [310, 0]
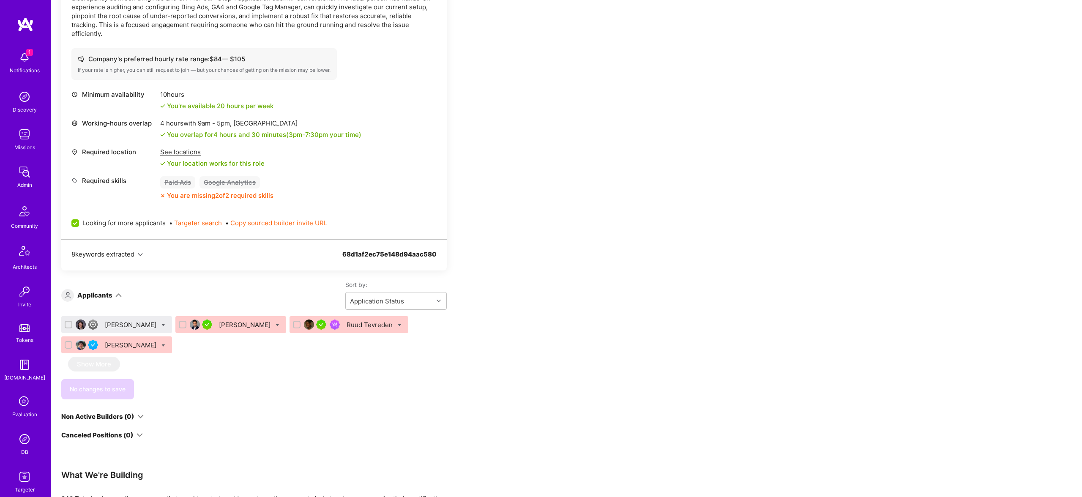
click at [85, 217] on div "Looking for more applicants • Targeter search • Copy sourced builder invite URL" at bounding box center [253, 222] width 365 height 29
click at [88, 220] on span "Looking for more applicants" at bounding box center [123, 223] width 83 height 9
click at [80, 220] on input "Looking for more applicants" at bounding box center [76, 224] width 8 height 8
checkbox input "false"
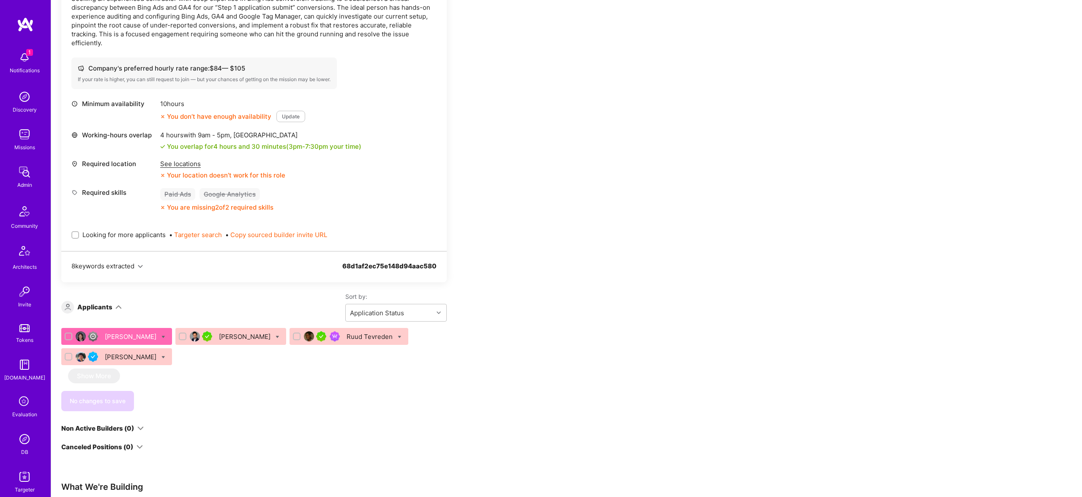
scroll to position [303, 0]
